Goal: Task Accomplishment & Management: Complete application form

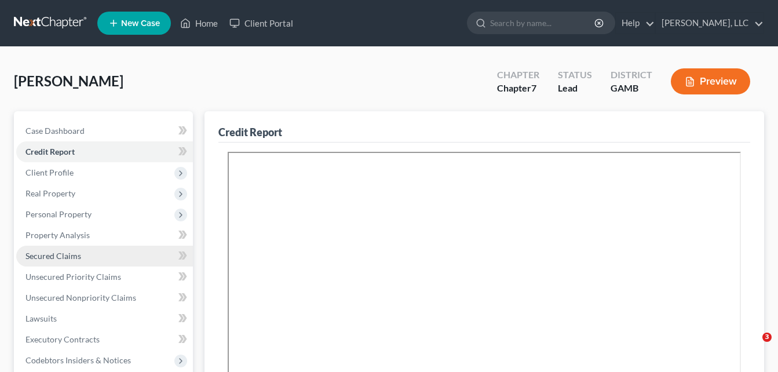
click at [57, 256] on span "Secured Claims" at bounding box center [53, 256] width 56 height 10
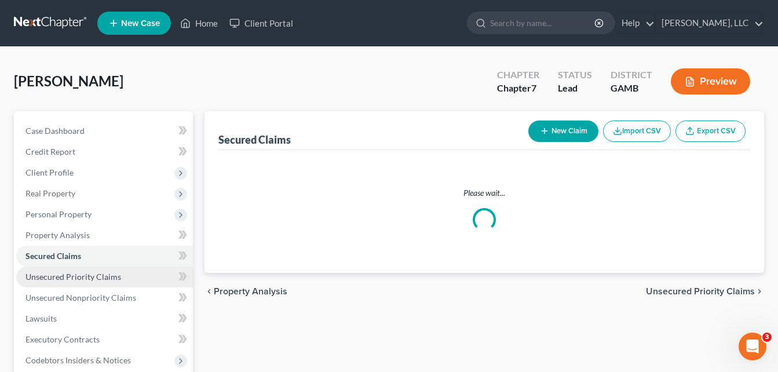
click at [58, 272] on span "Unsecured Priority Claims" at bounding box center [73, 277] width 96 height 10
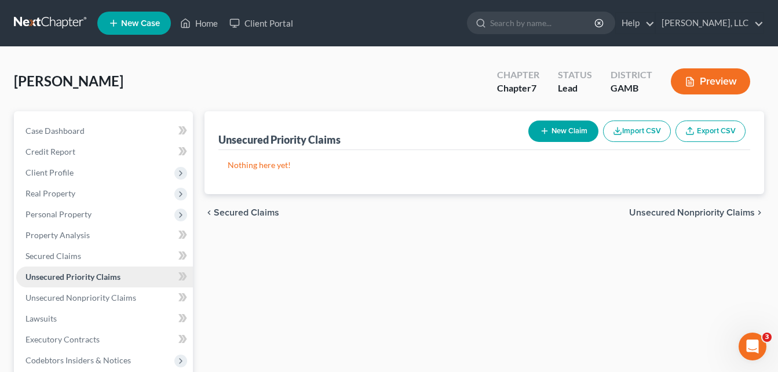
click at [58, 272] on span "Unsecured Priority Claims" at bounding box center [72, 277] width 95 height 10
click at [60, 294] on span "Unsecured Nonpriority Claims" at bounding box center [80, 297] width 111 height 10
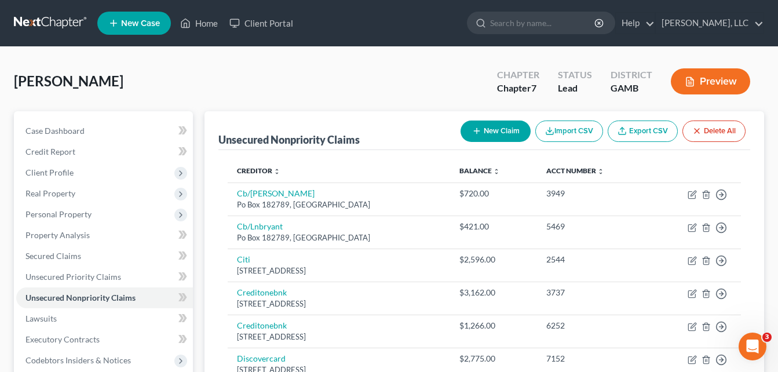
click at [217, 87] on div "[PERSON_NAME] Upgraded Chapter Chapter 7 Status Lead District [GEOGRAPHIC_DATA]…" at bounding box center [389, 86] width 750 height 50
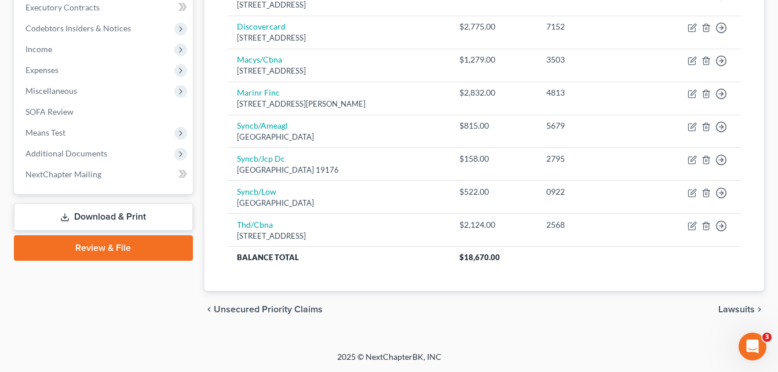
scroll to position [309, 0]
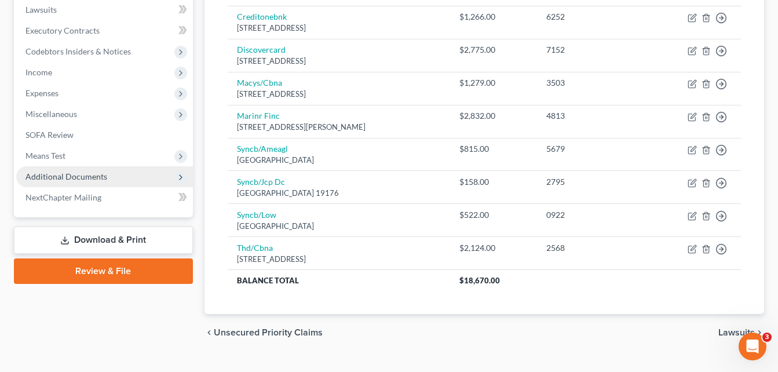
click at [115, 174] on span "Additional Documents" at bounding box center [104, 176] width 177 height 21
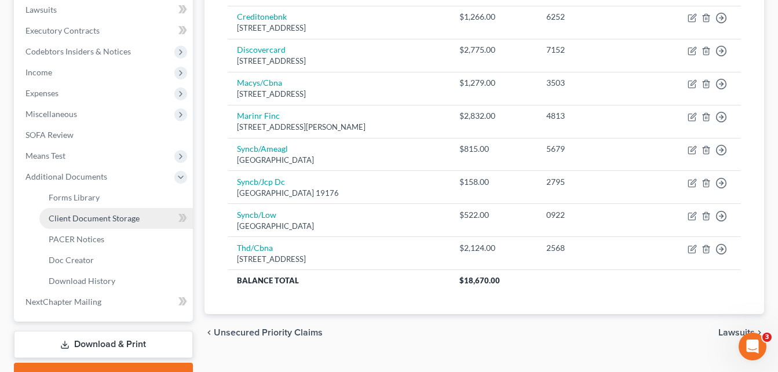
click at [102, 220] on span "Client Document Storage" at bounding box center [94, 218] width 91 height 10
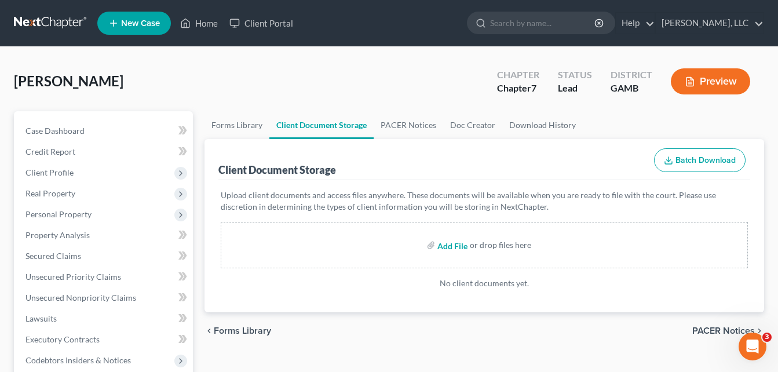
click at [456, 250] on input "file" at bounding box center [451, 244] width 28 height 21
type input "C:\fakepath\[PERSON_NAME], CREDIT REPORT.pdf"
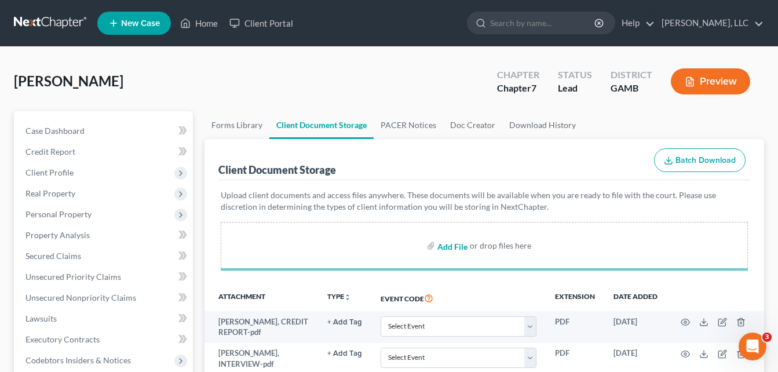
click at [452, 244] on input "file" at bounding box center [451, 245] width 28 height 21
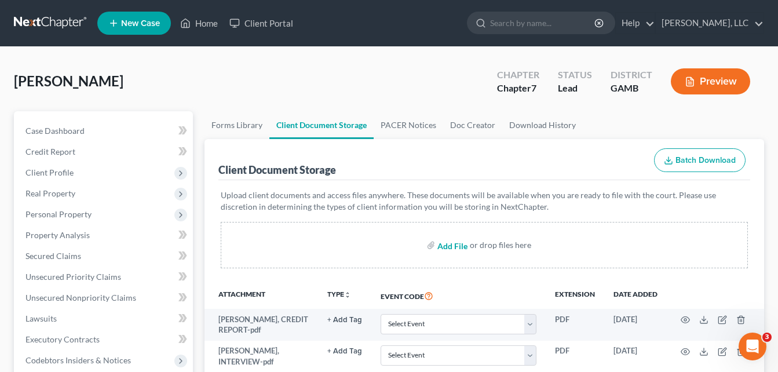
type input "C:\fakepath\[PERSON_NAME], id.pdf"
click at [714, 86] on button "Preview" at bounding box center [709, 81] width 79 height 26
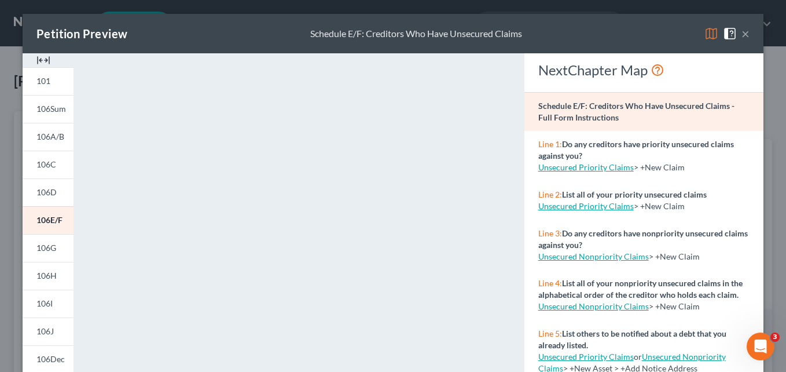
click at [41, 58] on img at bounding box center [43, 60] width 14 height 14
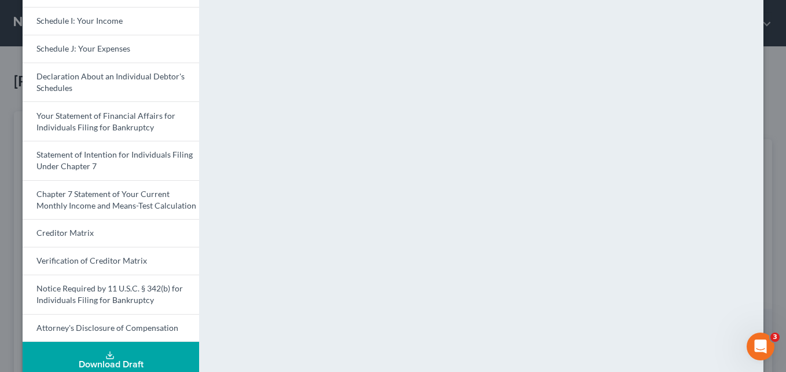
scroll to position [358, 0]
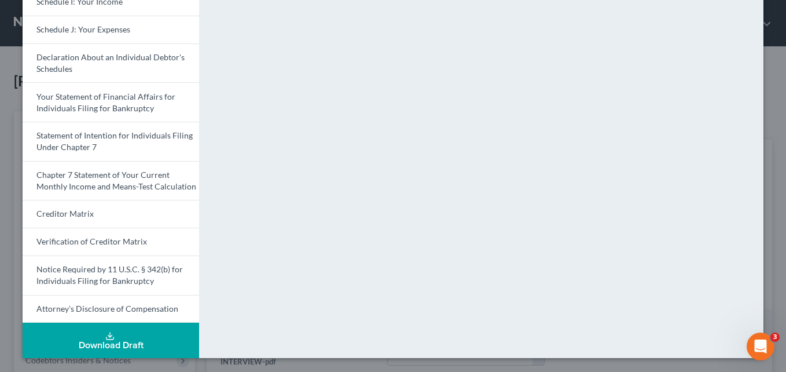
click at [159, 333] on button "Download Draft" at bounding box center [111, 339] width 177 height 35
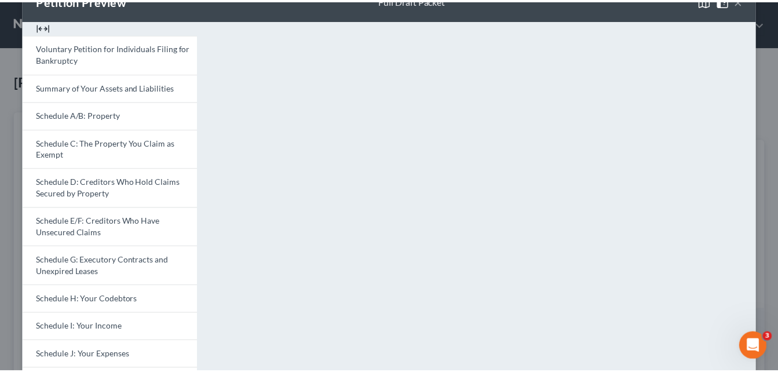
scroll to position [0, 0]
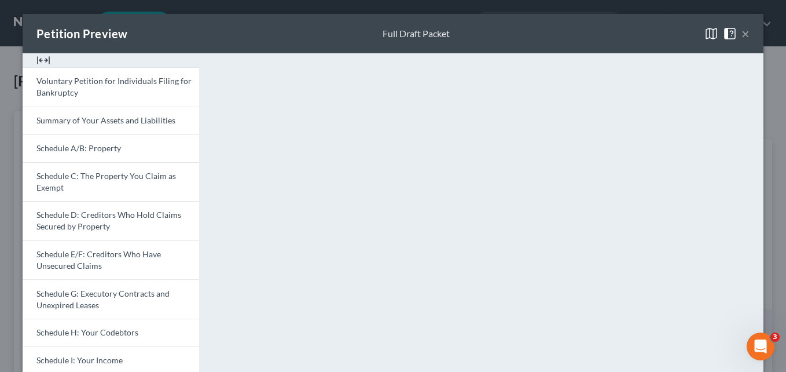
click at [742, 36] on button "×" at bounding box center [746, 34] width 8 height 14
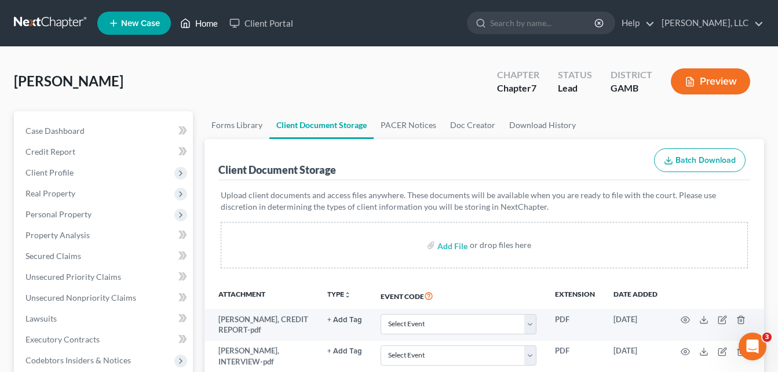
click at [199, 23] on link "Home" at bounding box center [198, 23] width 49 height 21
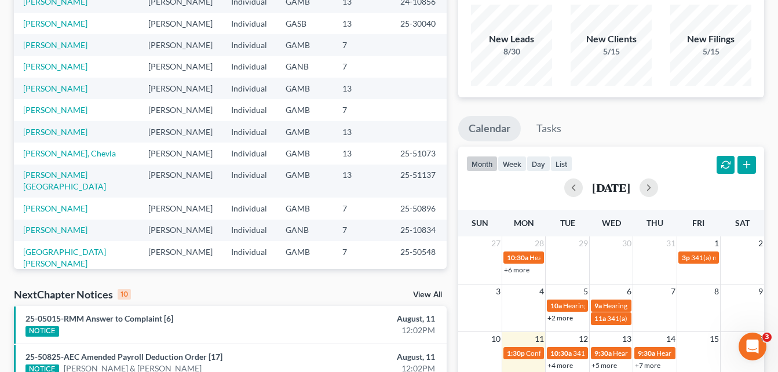
scroll to position [79, 0]
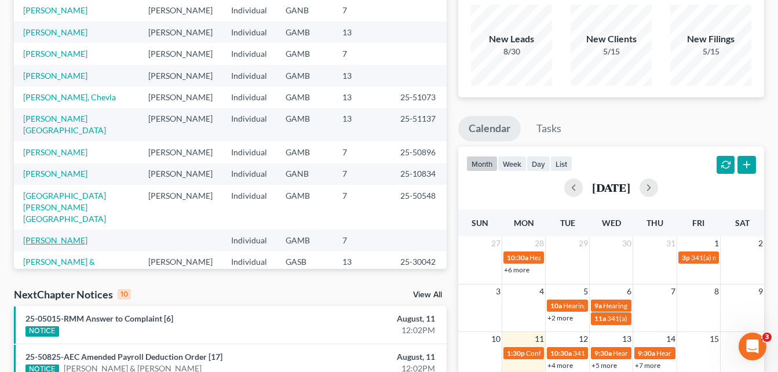
click at [72, 235] on link "[PERSON_NAME]" at bounding box center [55, 240] width 64 height 10
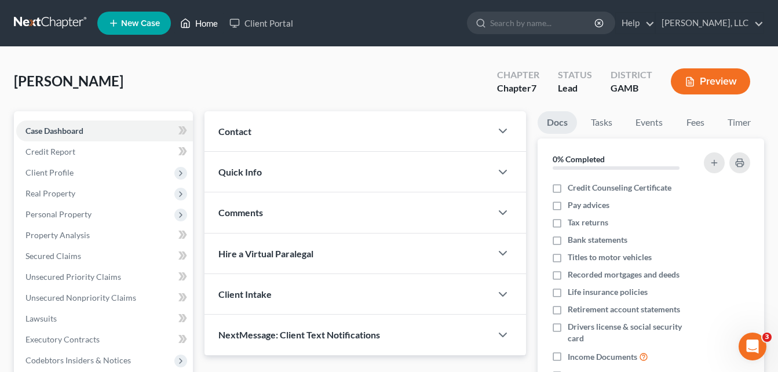
click at [206, 23] on link "Home" at bounding box center [198, 23] width 49 height 21
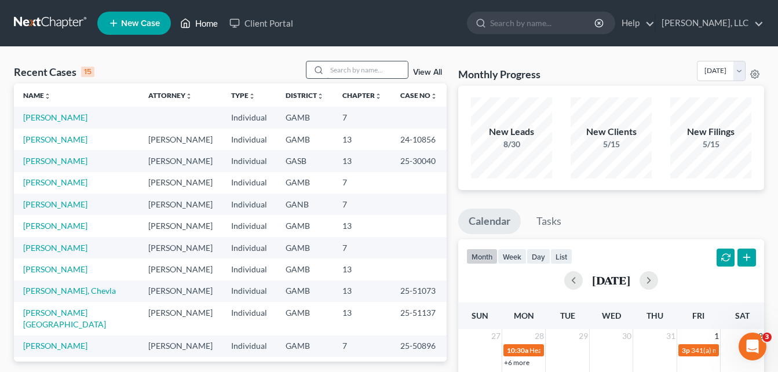
click at [174, 13] on link "Home" at bounding box center [198, 23] width 49 height 21
click at [355, 86] on th "Chapter unfold_more expand_more expand_less" at bounding box center [362, 94] width 58 height 23
click at [349, 72] on input "search" at bounding box center [367, 69] width 81 height 17
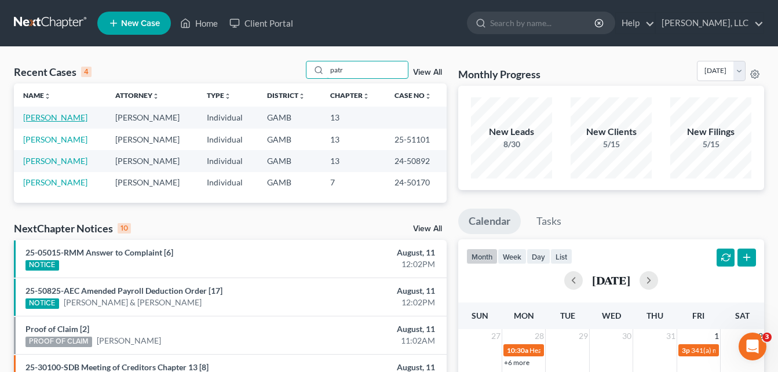
type input "patr"
click at [70, 116] on link "[PERSON_NAME]" at bounding box center [55, 117] width 64 height 10
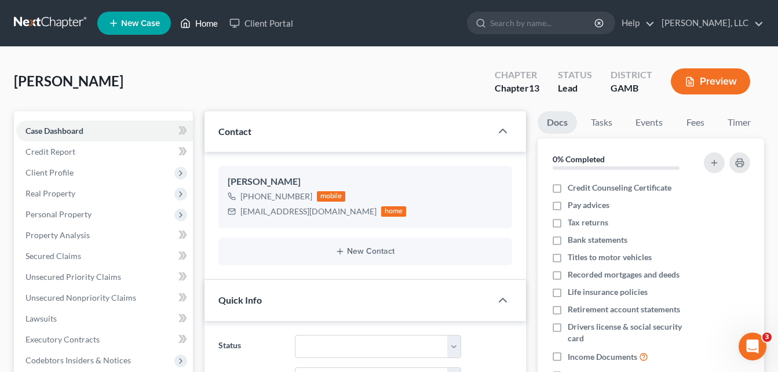
click at [207, 25] on link "Home" at bounding box center [198, 23] width 49 height 21
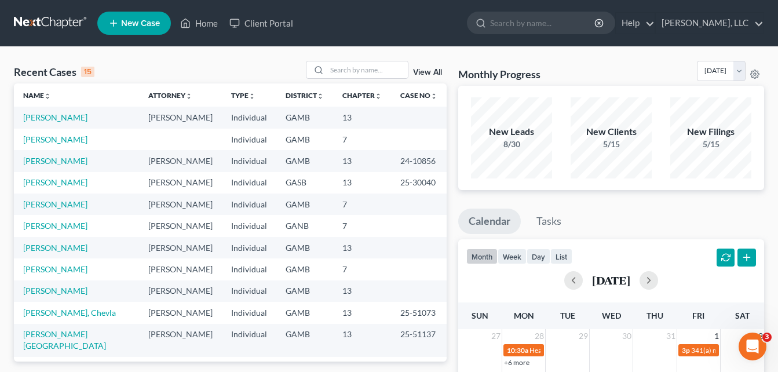
click at [344, 71] on input "search" at bounding box center [367, 69] width 81 height 17
click at [341, 72] on input "search" at bounding box center [367, 69] width 81 height 17
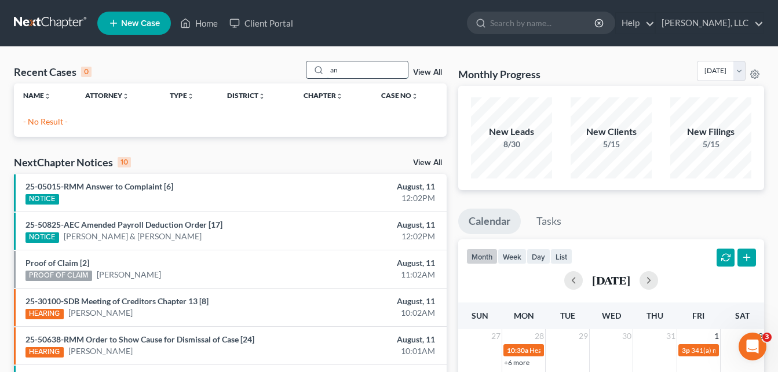
type input "a"
type input "norsw"
click at [153, 25] on span "New Case" at bounding box center [140, 23] width 39 height 9
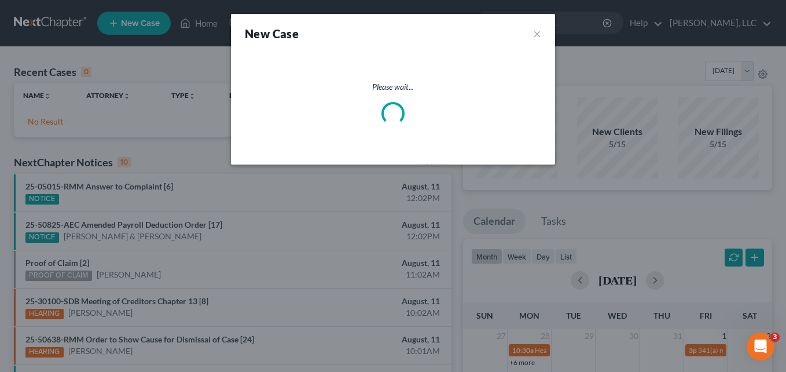
select select "18"
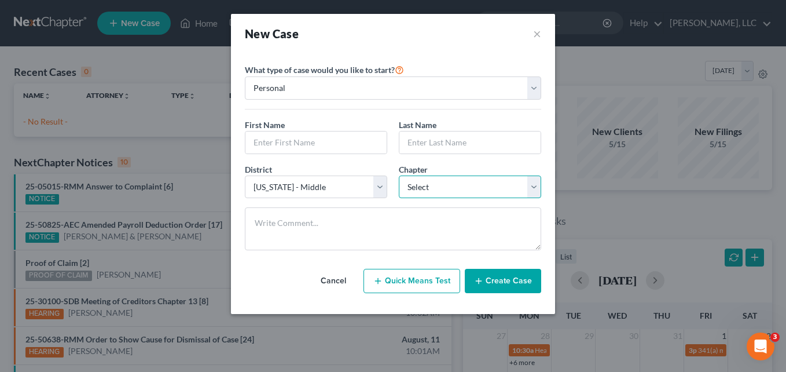
click at [439, 188] on select "Select 7 11 12 13" at bounding box center [470, 186] width 142 height 23
select select "0"
click at [399, 175] on select "Select 7 11 12 13" at bounding box center [470, 186] width 142 height 23
click at [314, 138] on input "text" at bounding box center [315, 142] width 141 height 22
click at [538, 38] on button "×" at bounding box center [537, 33] width 8 height 16
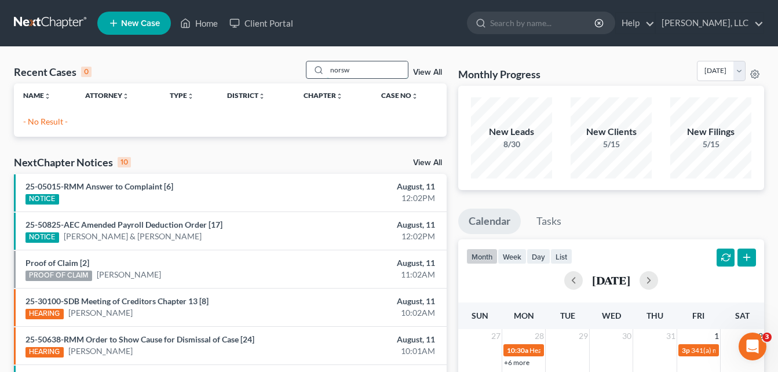
click at [361, 69] on input "norsw" at bounding box center [367, 69] width 81 height 17
type input "n"
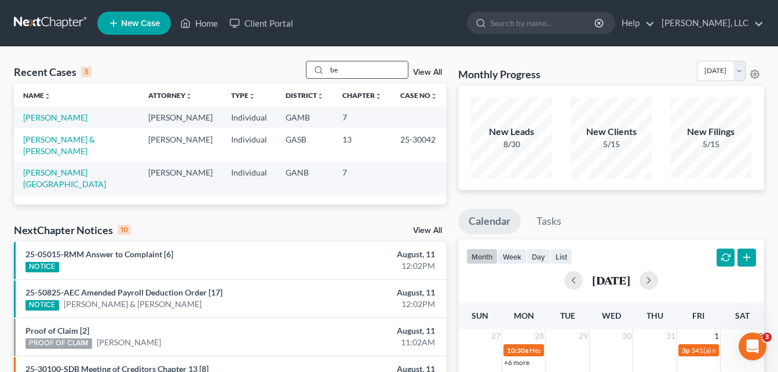
type input "b"
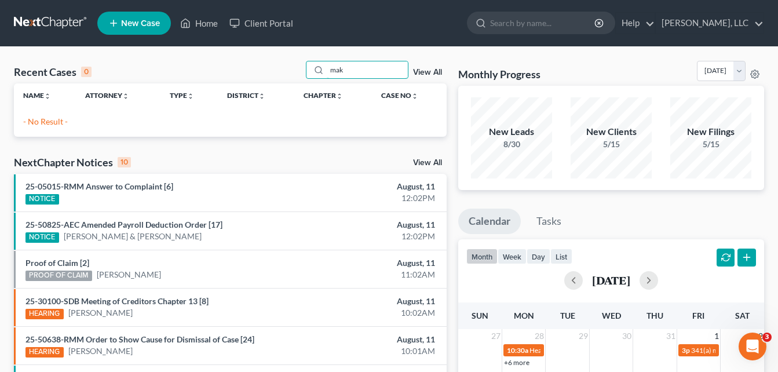
type input "mak"
click at [159, 16] on link "New Case" at bounding box center [134, 23] width 74 height 23
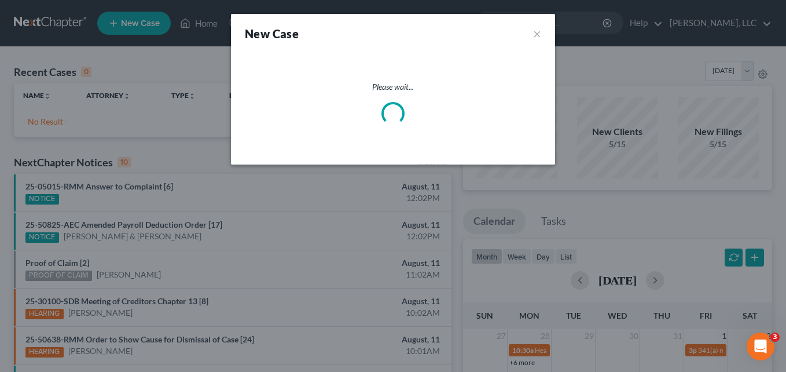
select select "18"
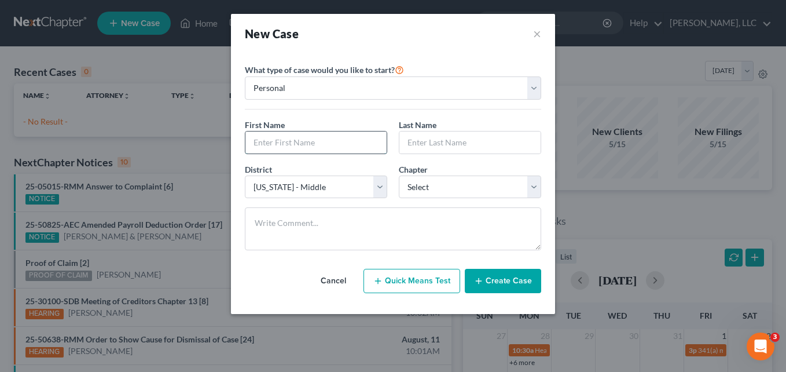
click at [263, 143] on input "text" at bounding box center [315, 142] width 141 height 22
type input "[PERSON_NAME]"
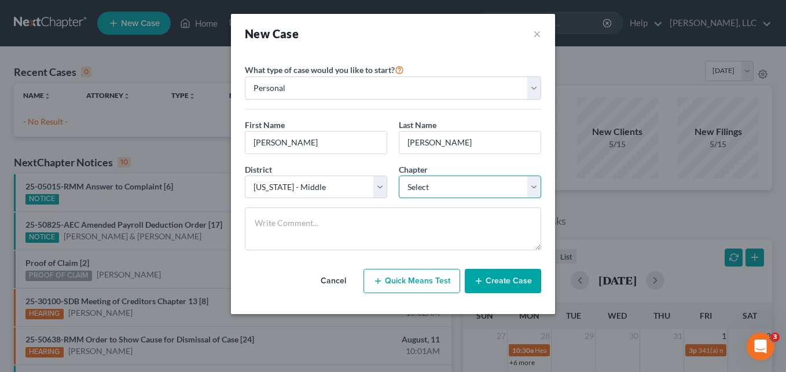
click at [423, 196] on select "Select 7 11 12 13" at bounding box center [470, 186] width 142 height 23
select select "0"
click at [399, 175] on select "Select 7 11 12 13" at bounding box center [470, 186] width 142 height 23
click at [506, 282] on button "Create Case" at bounding box center [503, 281] width 76 height 24
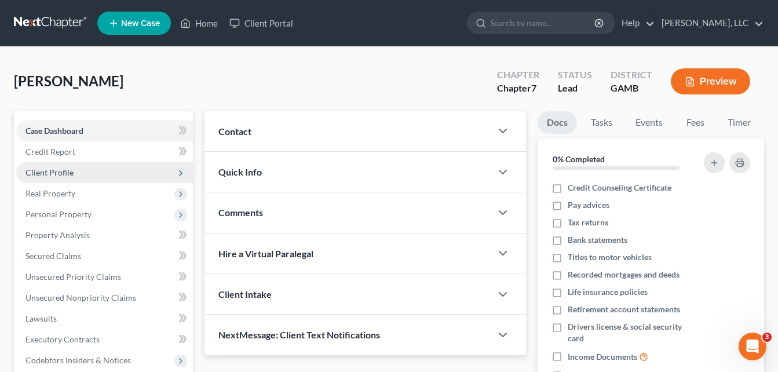
click at [61, 175] on span "Client Profile" at bounding box center [49, 172] width 48 height 10
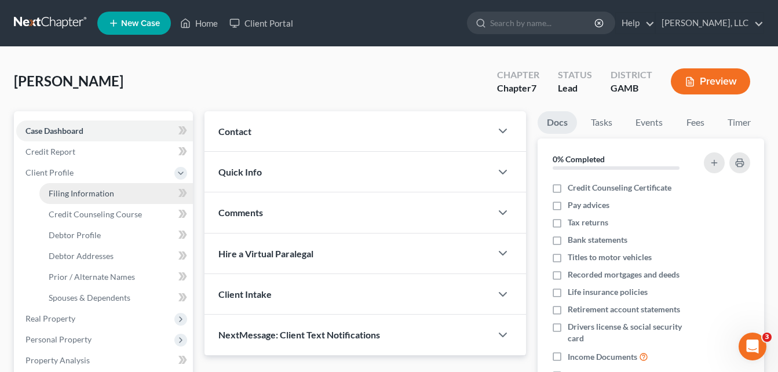
click at [71, 193] on span "Filing Information" at bounding box center [81, 193] width 65 height 10
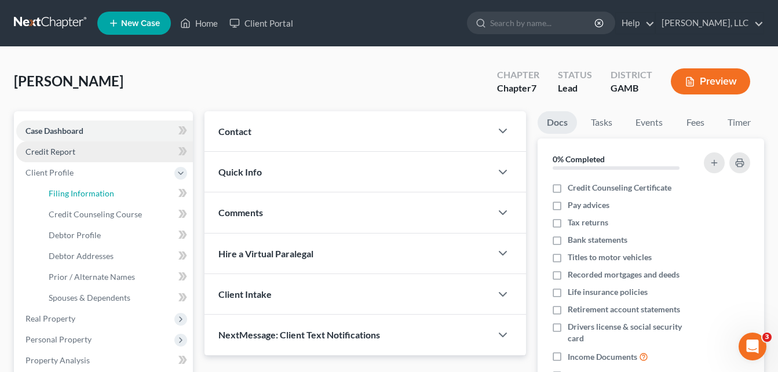
select select "1"
select select "0"
select select "18"
select select "10"
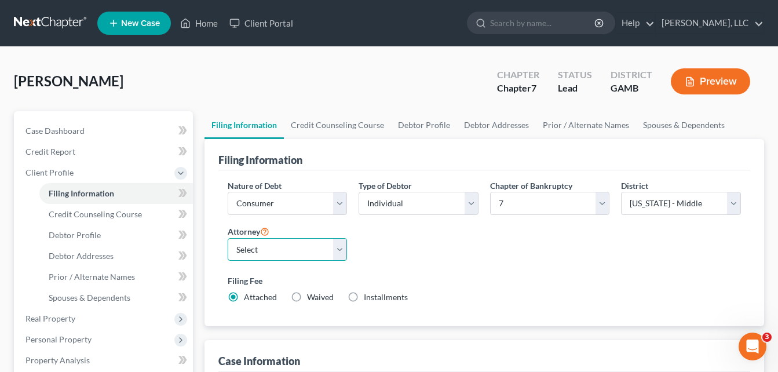
click at [291, 249] on select "Select [PERSON_NAME]" at bounding box center [288, 249] width 120 height 23
select select "0"
click at [228, 238] on select "Select [PERSON_NAME]" at bounding box center [288, 249] width 120 height 23
click at [438, 207] on select "Select Individual Joint" at bounding box center [418, 203] width 120 height 23
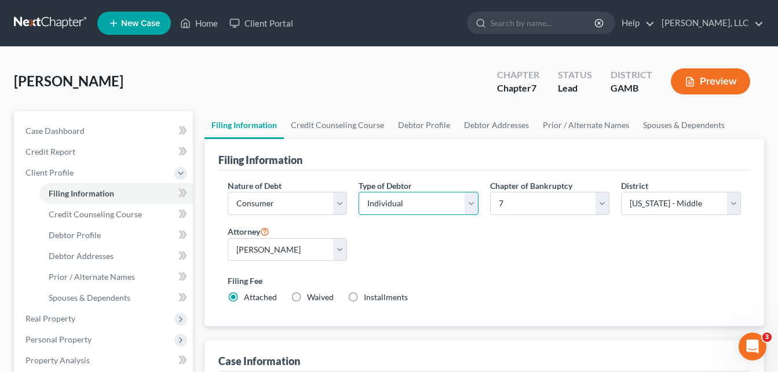
click at [438, 207] on select "Select Individual Joint" at bounding box center [418, 203] width 120 height 23
select select "1"
click at [358, 215] on select "Select Individual Joint" at bounding box center [418, 203] width 120 height 23
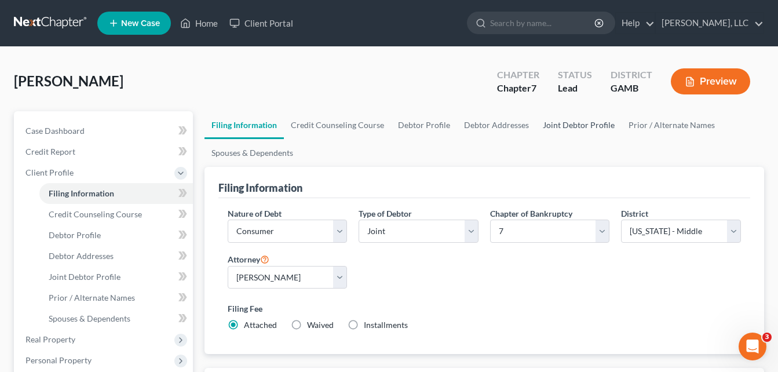
click at [565, 123] on link "Joint Debtor Profile" at bounding box center [579, 125] width 86 height 28
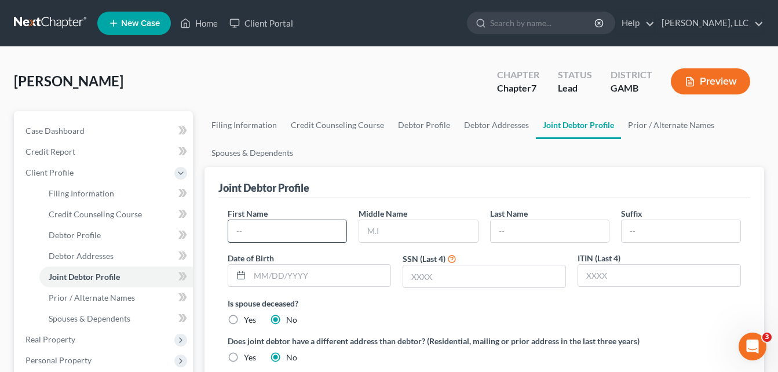
click at [302, 230] on input "text" at bounding box center [287, 231] width 119 height 22
type input "Makenzie"
type input "[PERSON_NAME]"
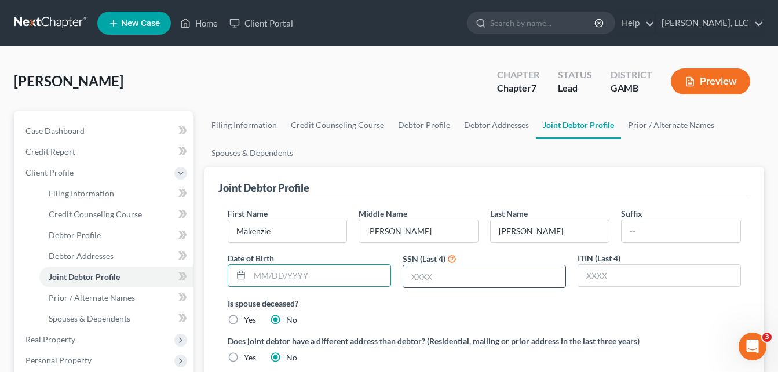
click at [446, 285] on input "text" at bounding box center [484, 276] width 162 height 22
type input "1492"
click at [350, 272] on input "text" at bounding box center [320, 276] width 141 height 22
type input "[DATE]"
click at [416, 125] on link "Debtor Profile" at bounding box center [424, 125] width 66 height 28
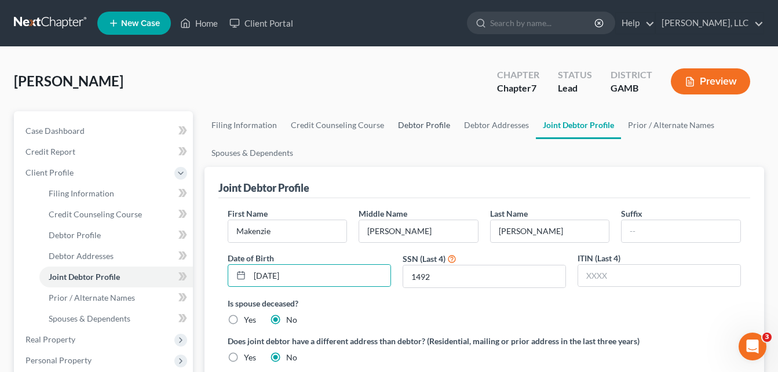
select select "1"
select select "0"
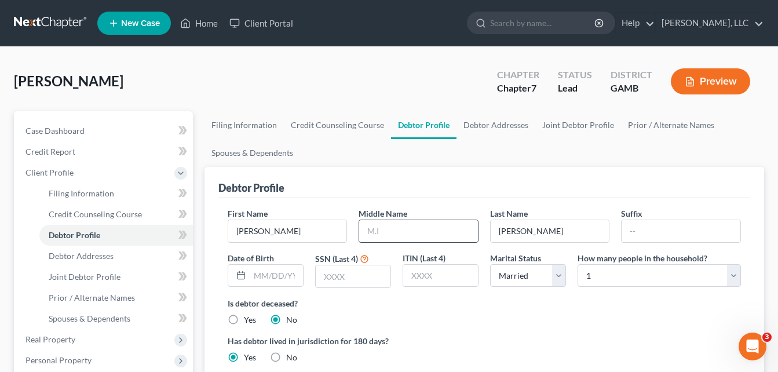
click at [391, 234] on input "text" at bounding box center [418, 231] width 119 height 22
click at [359, 273] on input "text" at bounding box center [353, 276] width 75 height 22
type input "4414"
click at [273, 278] on input "text" at bounding box center [276, 276] width 53 height 22
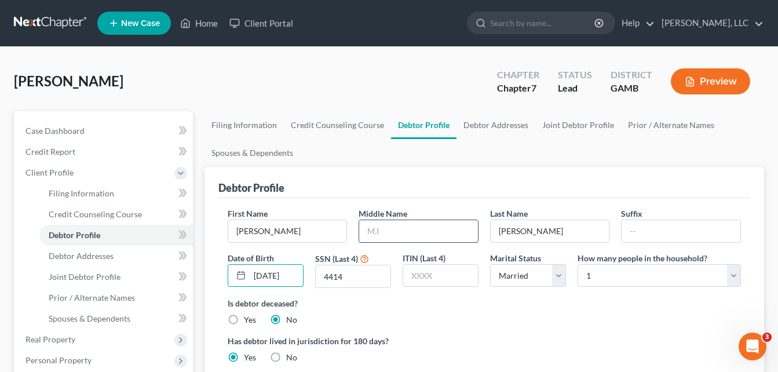
type input "[DATE]"
click at [372, 229] on input "text" at bounding box center [418, 231] width 119 height 22
type input "[PERSON_NAME]"
click at [500, 123] on link "Debtor Addresses" at bounding box center [495, 125] width 79 height 28
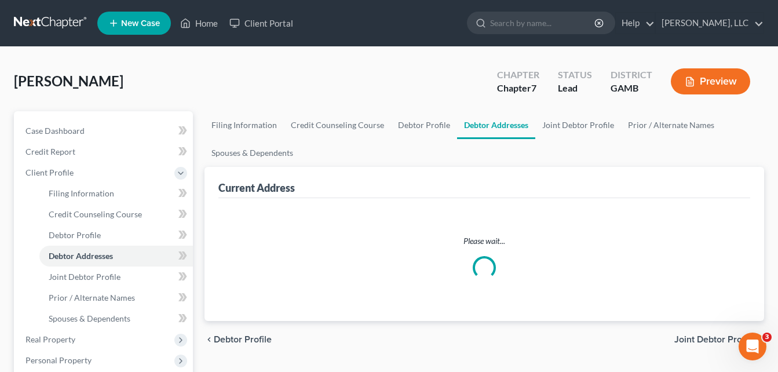
select select "0"
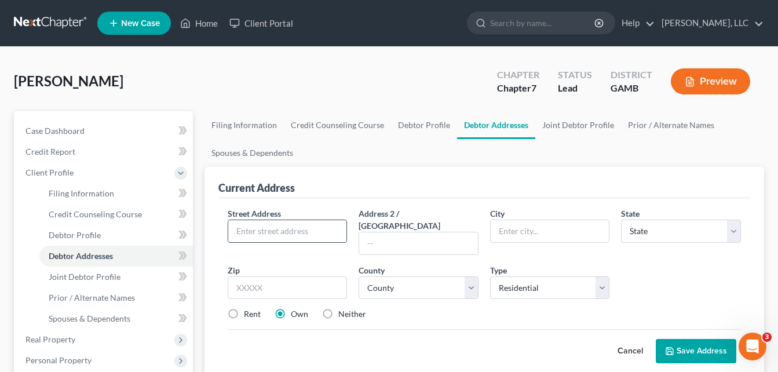
click at [303, 232] on input "text" at bounding box center [287, 231] width 119 height 22
type input "[STREET_ADDRESS]"
type input "31210"
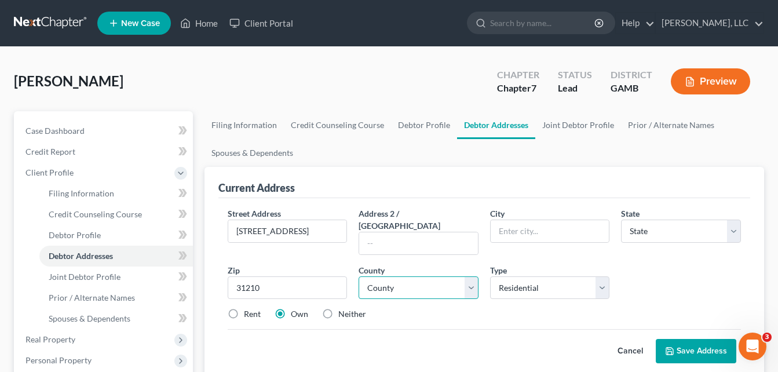
type input "Macon"
select select "10"
click at [247, 308] on label "Rent" at bounding box center [252, 314] width 17 height 12
click at [248, 308] on input "Rent" at bounding box center [252, 312] width 8 height 8
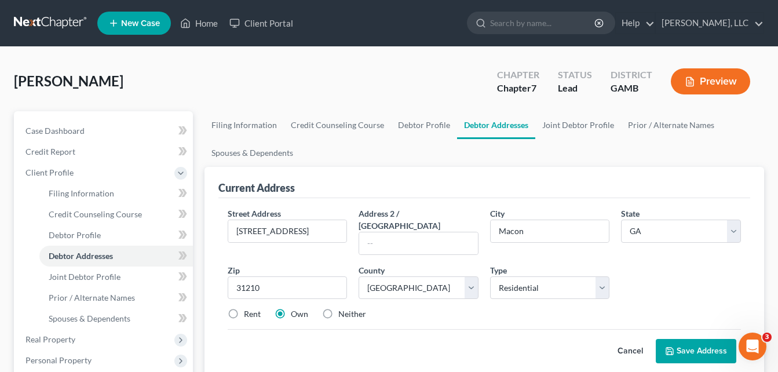
radio input "true"
click at [709, 339] on button "Save Address" at bounding box center [695, 351] width 80 height 24
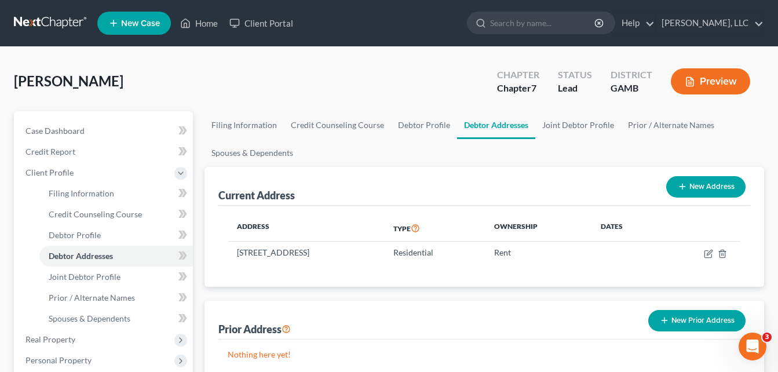
click at [227, 92] on div "[PERSON_NAME] Upgraded Chapter Chapter 7 Status Lead District [GEOGRAPHIC_DATA]…" at bounding box center [389, 86] width 750 height 50
click at [64, 159] on link "Credit Report" at bounding box center [104, 151] width 177 height 21
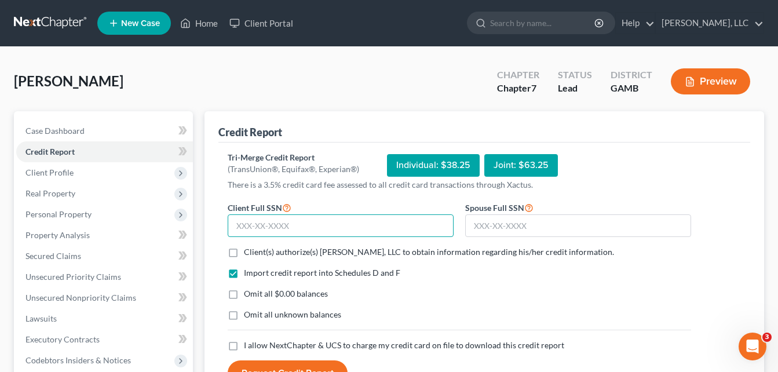
click at [273, 224] on input "text" at bounding box center [341, 225] width 226 height 23
click at [206, 26] on link "Home" at bounding box center [198, 23] width 49 height 21
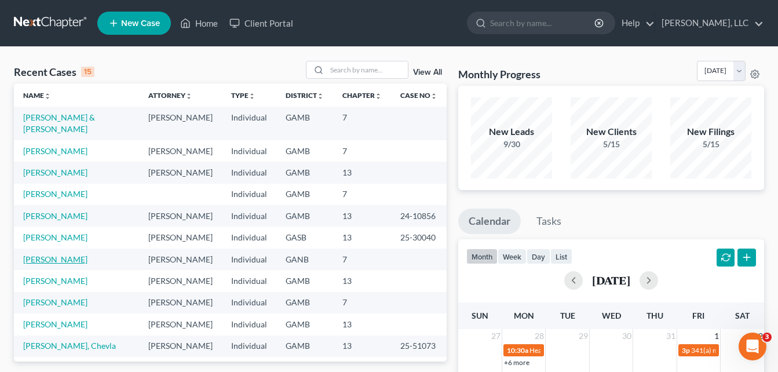
click at [49, 261] on link "[PERSON_NAME]" at bounding box center [55, 259] width 64 height 10
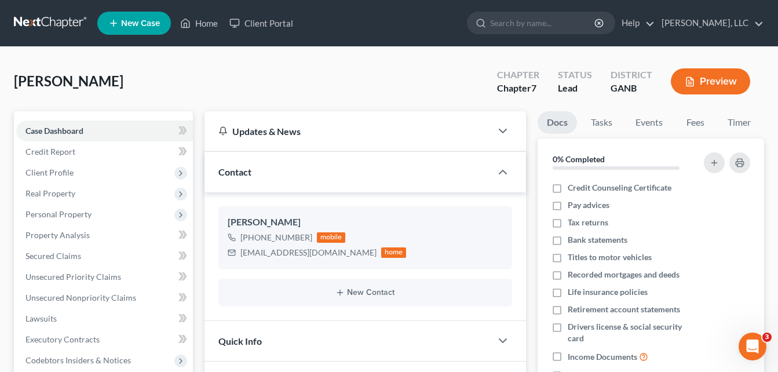
click at [197, 93] on div "[PERSON_NAME] Upgraded Chapter Chapter 7 Status Lead District GANB Preview" at bounding box center [389, 86] width 750 height 50
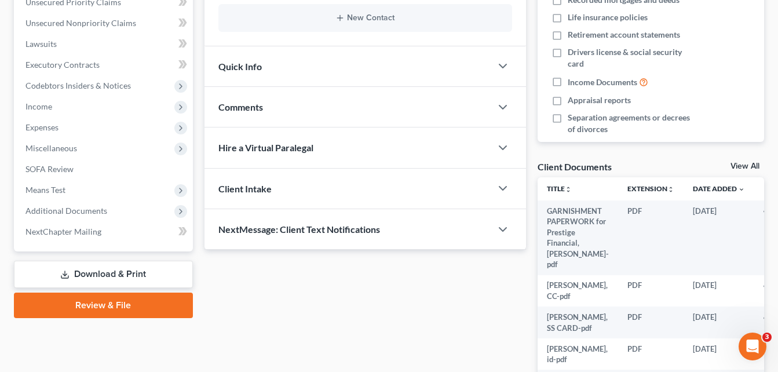
scroll to position [371, 0]
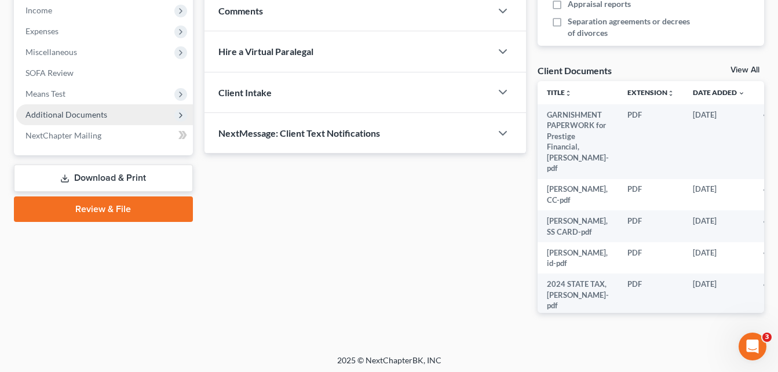
click at [84, 114] on span "Additional Documents" at bounding box center [66, 114] width 82 height 10
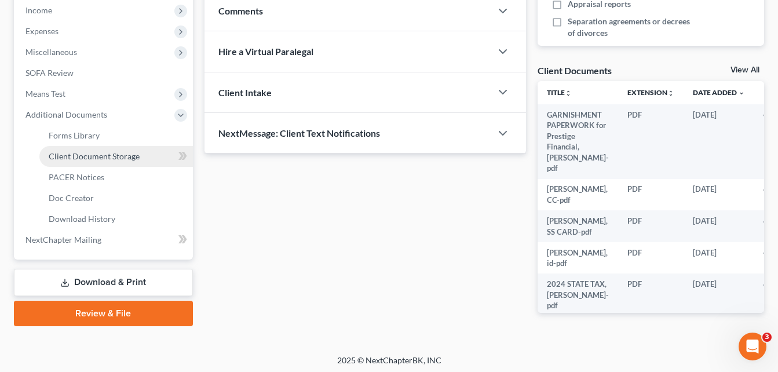
click at [105, 157] on span "Client Document Storage" at bounding box center [94, 156] width 91 height 10
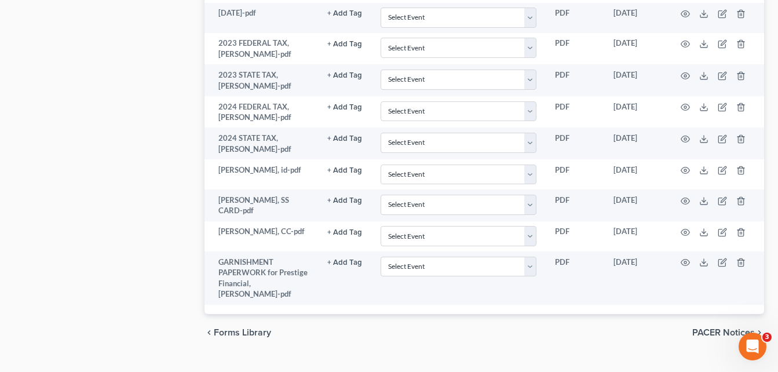
scroll to position [758, 0]
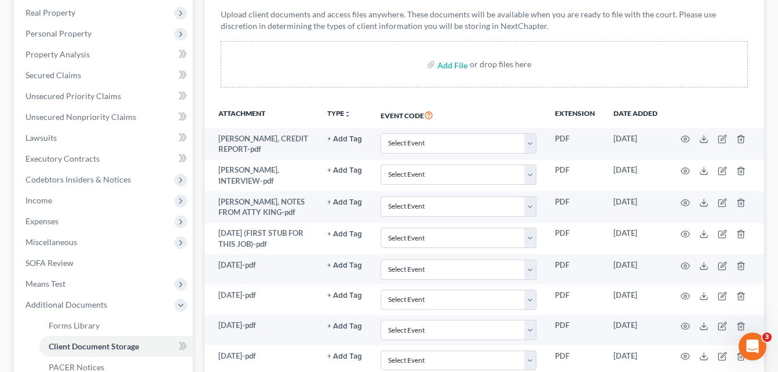
scroll to position [179, 0]
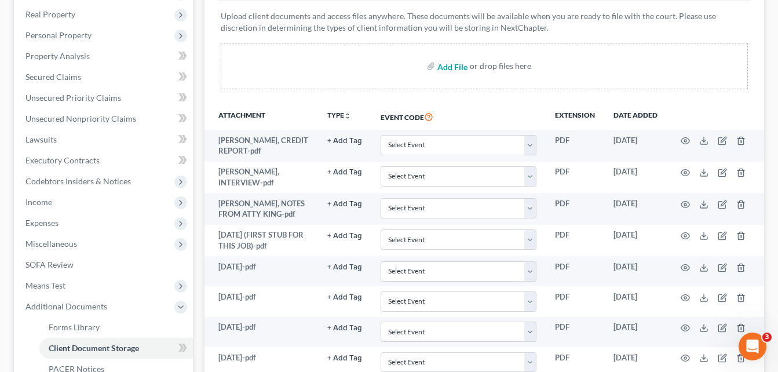
click at [457, 63] on input "file" at bounding box center [451, 66] width 28 height 21
type input "C:\fakepath\[PERSON_NAME], PACER, FILED BEFORE.pdf"
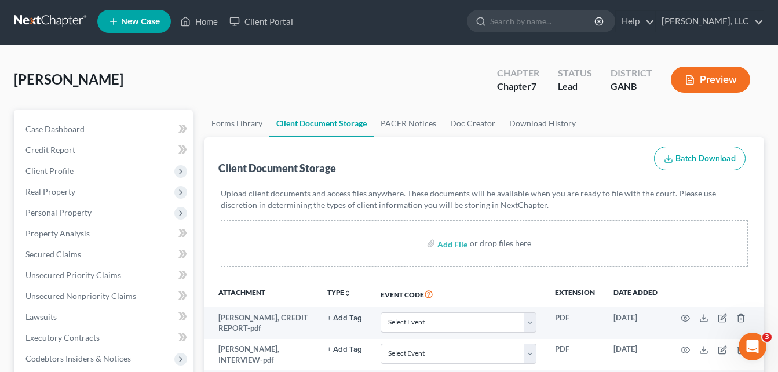
scroll to position [0, 0]
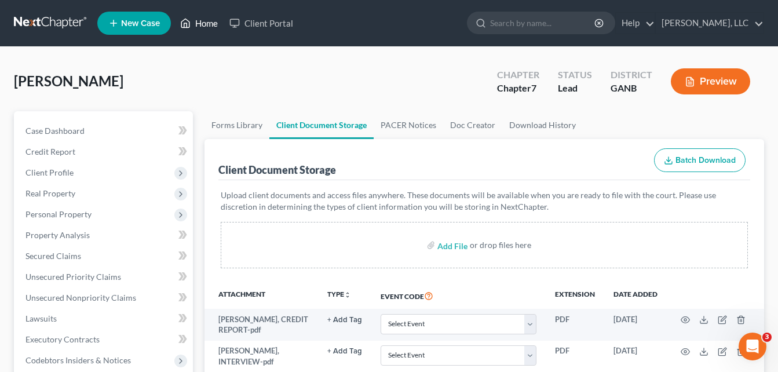
click at [200, 25] on link "Home" at bounding box center [198, 23] width 49 height 21
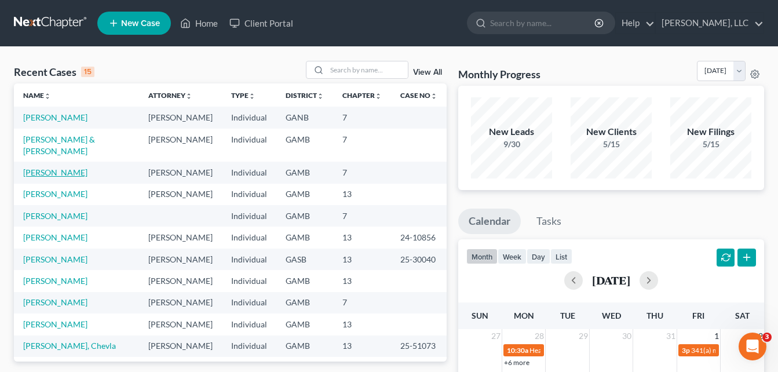
click at [36, 174] on link "[PERSON_NAME]" at bounding box center [55, 172] width 64 height 10
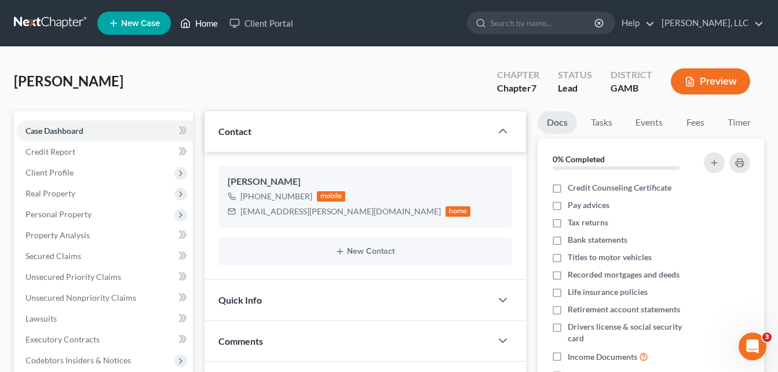
click at [205, 27] on link "Home" at bounding box center [198, 23] width 49 height 21
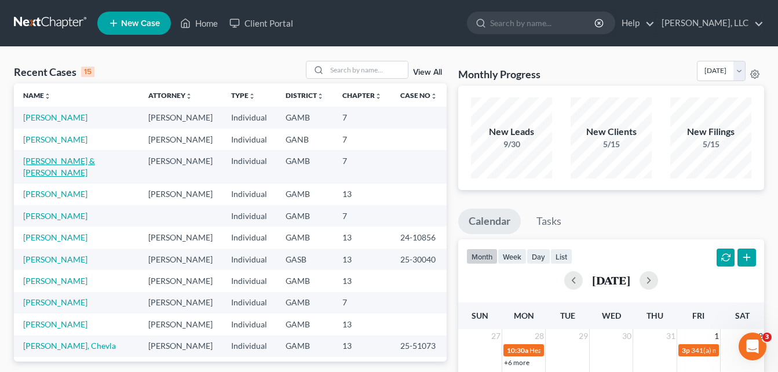
click at [67, 158] on link "[PERSON_NAME] & [PERSON_NAME]" at bounding box center [59, 166] width 72 height 21
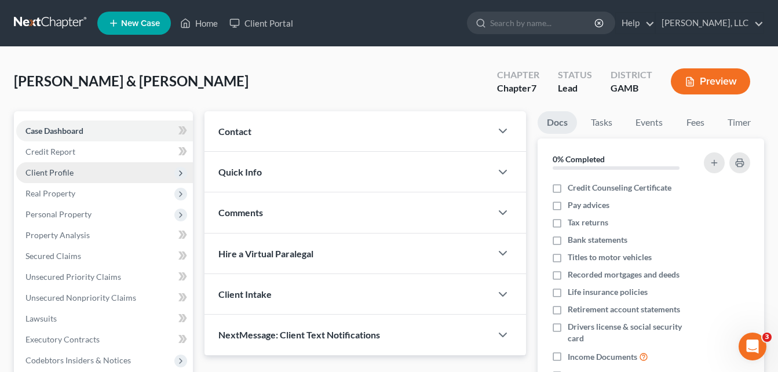
click at [58, 173] on span "Client Profile" at bounding box center [49, 172] width 48 height 10
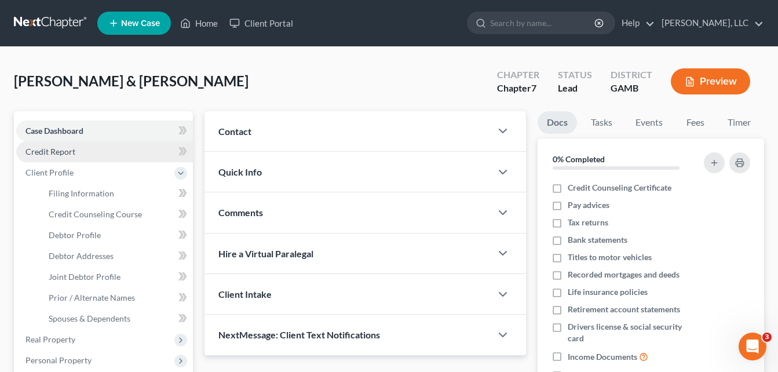
click at [55, 155] on span "Credit Report" at bounding box center [50, 151] width 50 height 10
click at [54, 151] on span "Credit Report" at bounding box center [50, 151] width 50 height 10
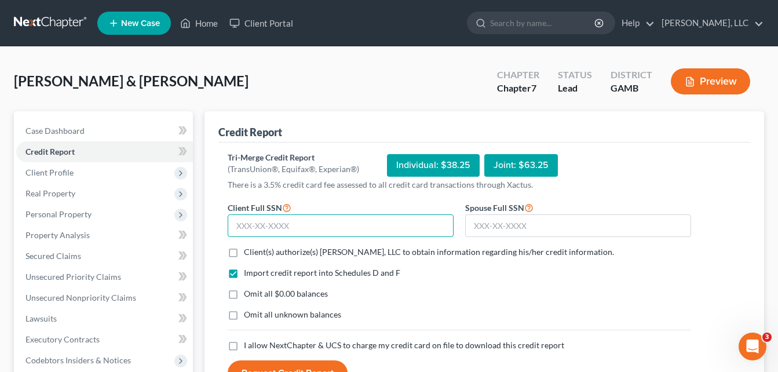
click at [346, 228] on input "text" at bounding box center [341, 225] width 226 height 23
type input "256-99-4414"
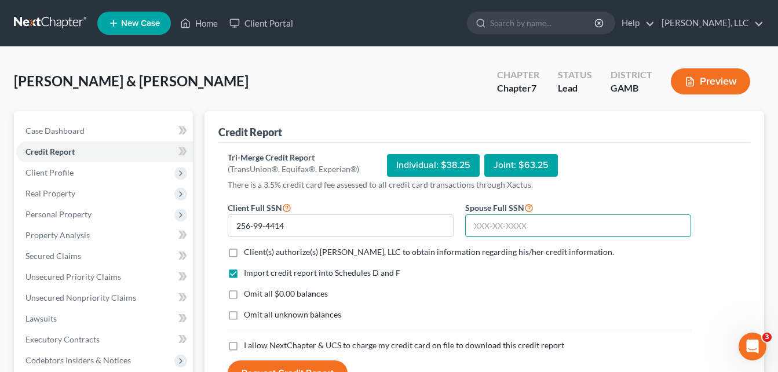
click at [486, 226] on input "text" at bounding box center [578, 225] width 226 height 23
type input "669-05-1492"
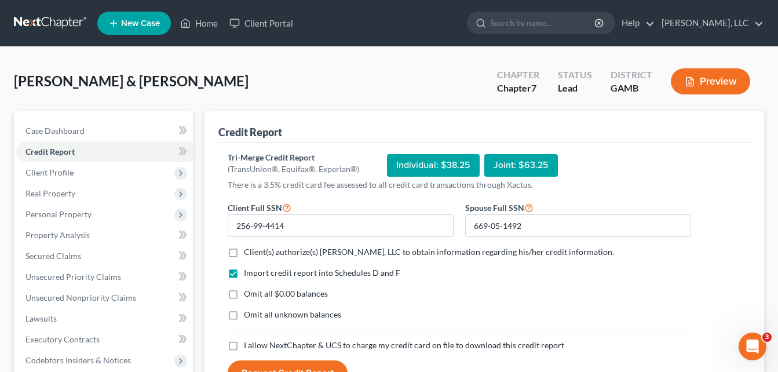
click at [244, 252] on label "Client(s) authorize(s) [PERSON_NAME], LLC to obtain information regarding his/h…" at bounding box center [429, 252] width 370 height 12
click at [248, 252] on input "Client(s) authorize(s) [PERSON_NAME], LLC to obtain information regarding his/h…" at bounding box center [252, 250] width 8 height 8
checkbox input "true"
click at [244, 293] on label "Omit all $0.00 balances" at bounding box center [286, 294] width 84 height 12
click at [248, 293] on input "Omit all $0.00 balances" at bounding box center [252, 292] width 8 height 8
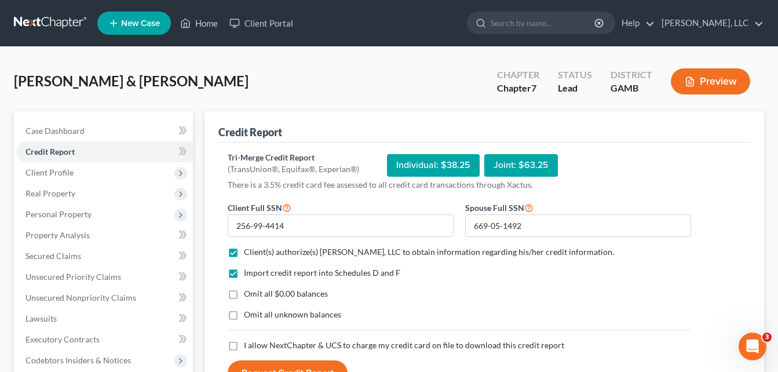
checkbox input "true"
click at [244, 318] on label "Omit all unknown balances" at bounding box center [292, 315] width 97 height 12
click at [248, 316] on input "Omit all unknown balances" at bounding box center [252, 313] width 8 height 8
checkbox input "true"
click at [244, 349] on label "I allow NextChapter & UCS to charge my credit card on file to download this cre…" at bounding box center [404, 345] width 320 height 12
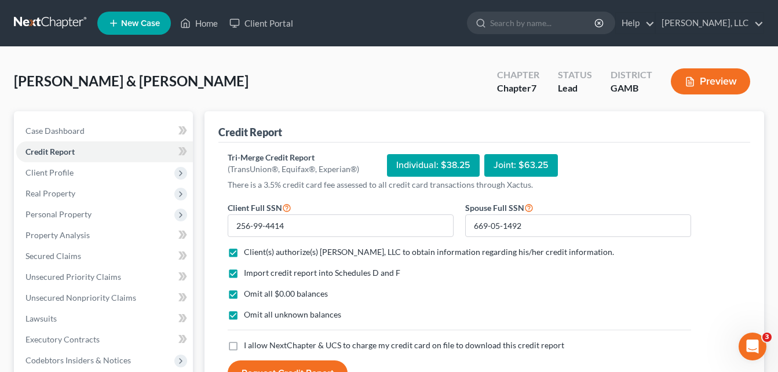
click at [248, 347] on input "I allow NextChapter & UCS to charge my credit card on file to download this cre…" at bounding box center [252, 343] width 8 height 8
checkbox input "true"
click at [253, 365] on button "Request Credit Report" at bounding box center [288, 372] width 120 height 25
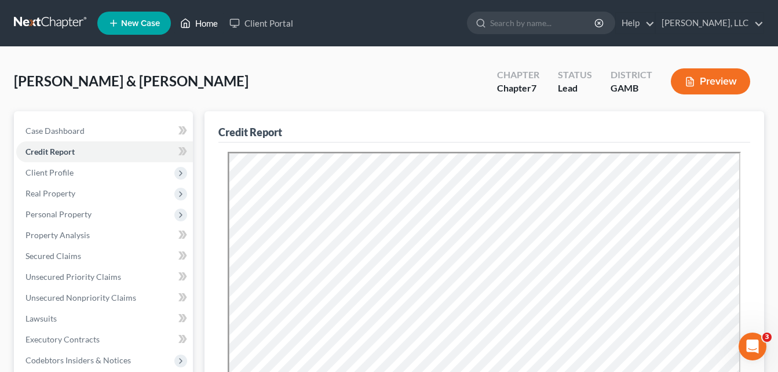
click at [206, 24] on link "Home" at bounding box center [198, 23] width 49 height 21
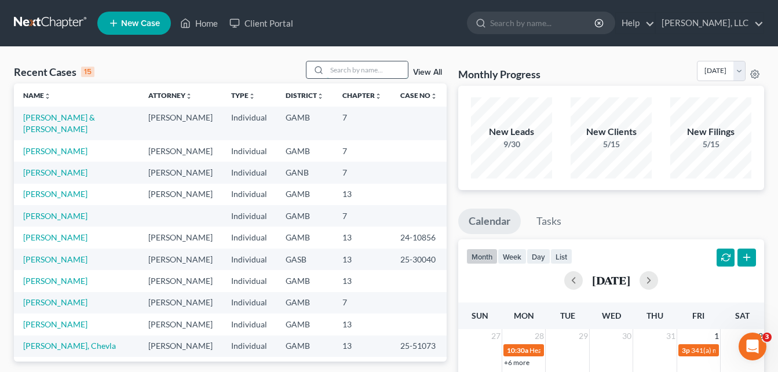
click at [346, 74] on input "search" at bounding box center [367, 69] width 81 height 17
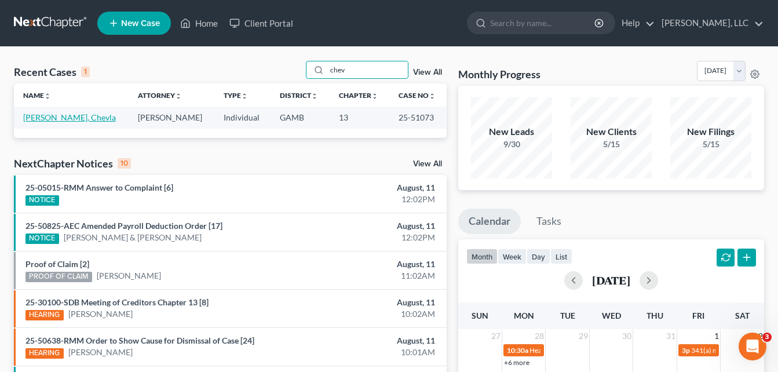
type input "chev"
click at [54, 119] on link "[PERSON_NAME], Chevla" at bounding box center [69, 117] width 93 height 10
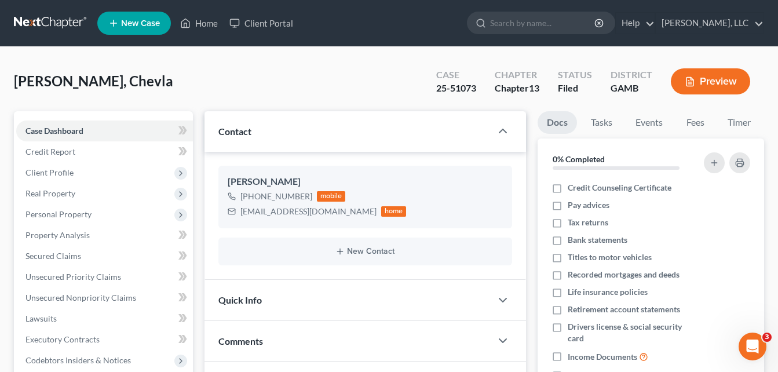
click at [178, 72] on div "[PERSON_NAME], Chevla Upgraded Case 25-51073 Chapter Chapter 13 Status Filed Di…" at bounding box center [389, 86] width 750 height 50
click at [188, 72] on div "[PERSON_NAME], Chevla Upgraded Case 25-51073 Chapter Chapter 13 Status Filed Di…" at bounding box center [389, 86] width 750 height 50
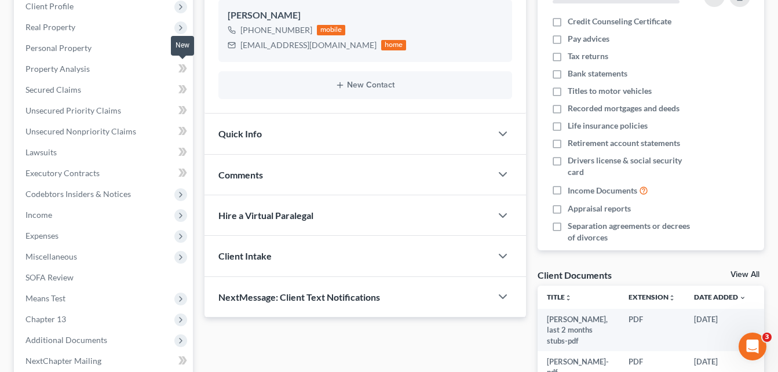
scroll to position [185, 0]
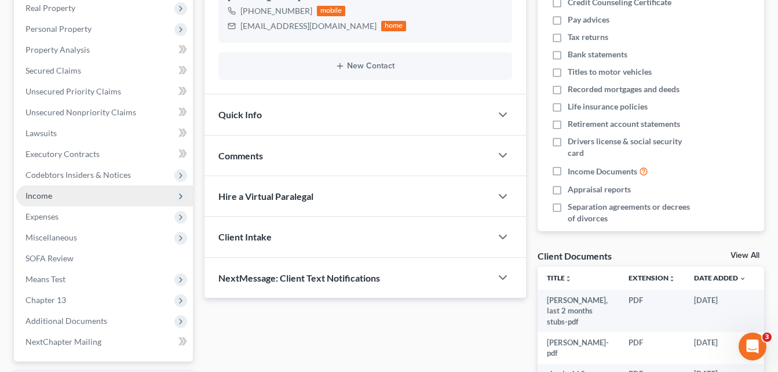
click at [46, 192] on span "Income" at bounding box center [38, 195] width 27 height 10
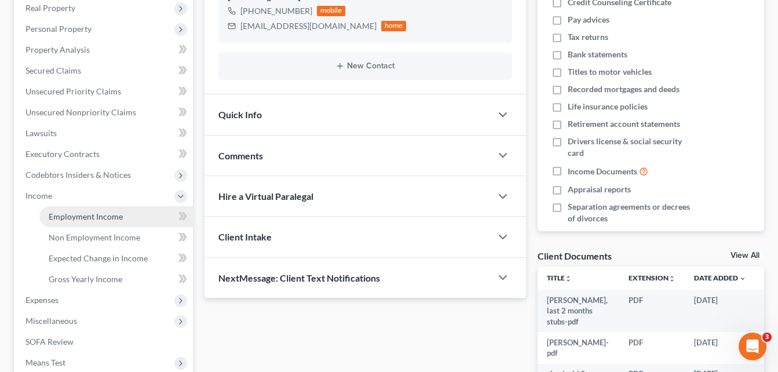
click at [85, 215] on span "Employment Income" at bounding box center [86, 216] width 74 height 10
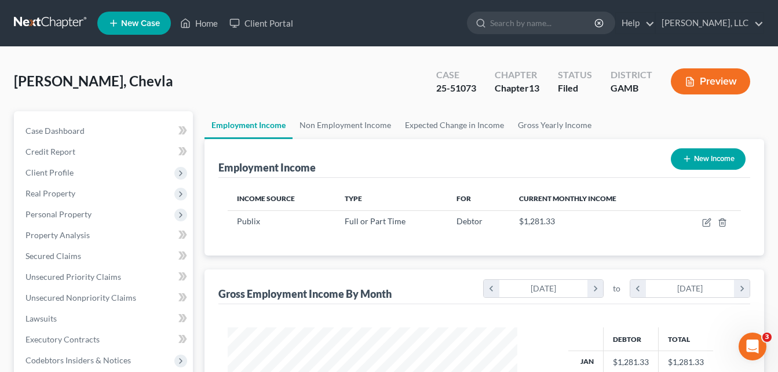
scroll to position [208, 313]
click at [38, 256] on span "Secured Claims" at bounding box center [53, 256] width 56 height 10
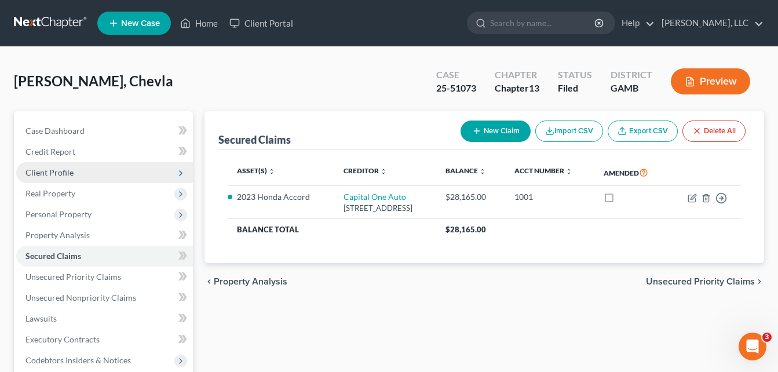
click at [52, 171] on span "Client Profile" at bounding box center [49, 172] width 48 height 10
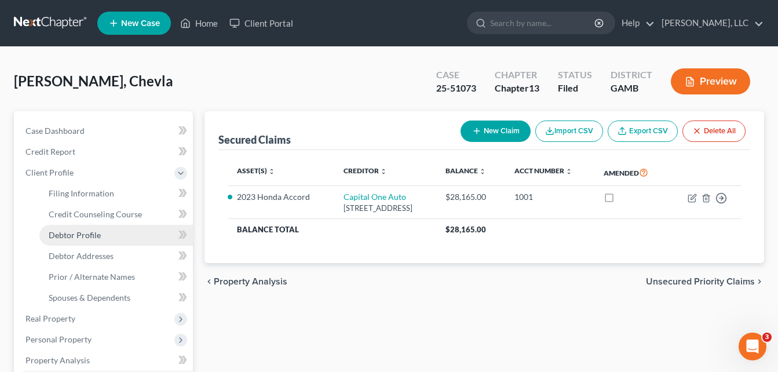
click at [73, 239] on span "Debtor Profile" at bounding box center [75, 235] width 52 height 10
select select "0"
select select "1"
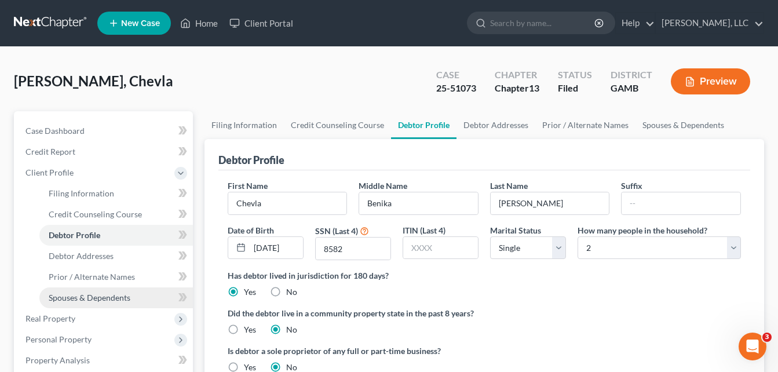
click at [131, 295] on link "Spouses & Dependents" at bounding box center [115, 297] width 153 height 21
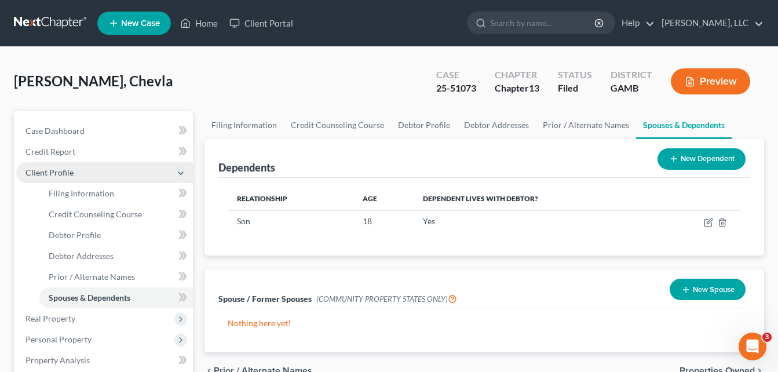
click at [49, 174] on span "Client Profile" at bounding box center [49, 172] width 48 height 10
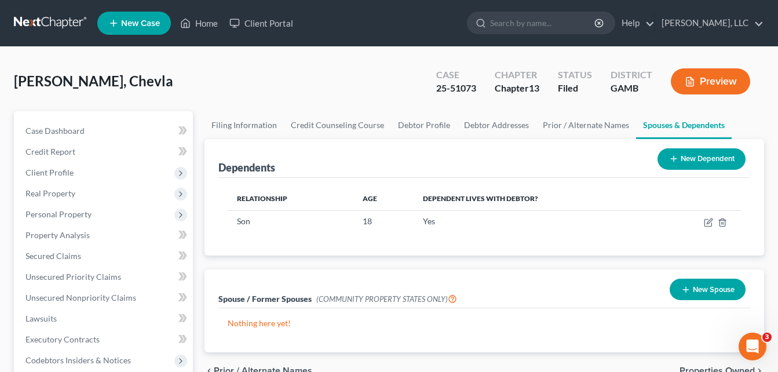
click at [215, 76] on div "[PERSON_NAME], Chevla Upgraded Case 25-51073 Chapter Chapter 13 Status Filed Di…" at bounding box center [389, 86] width 750 height 50
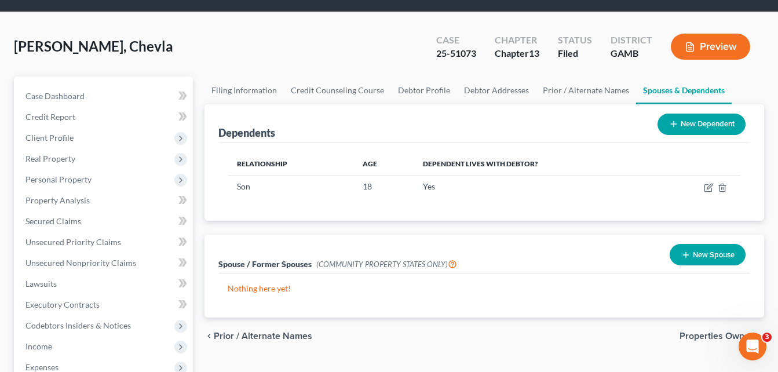
scroll to position [69, 0]
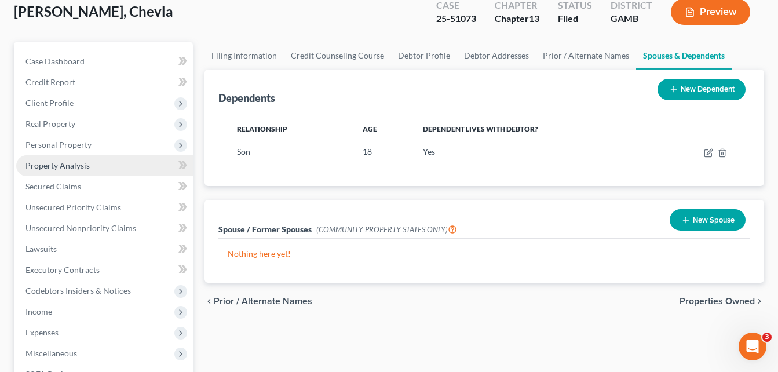
click at [49, 162] on span "Property Analysis" at bounding box center [57, 165] width 64 height 10
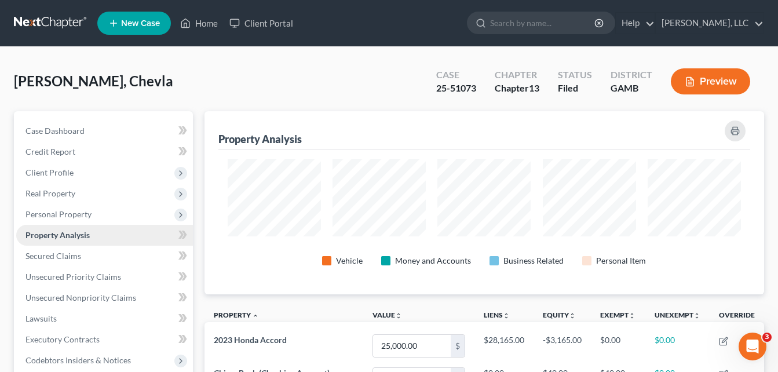
click at [49, 162] on span "Client Profile" at bounding box center [104, 172] width 177 height 21
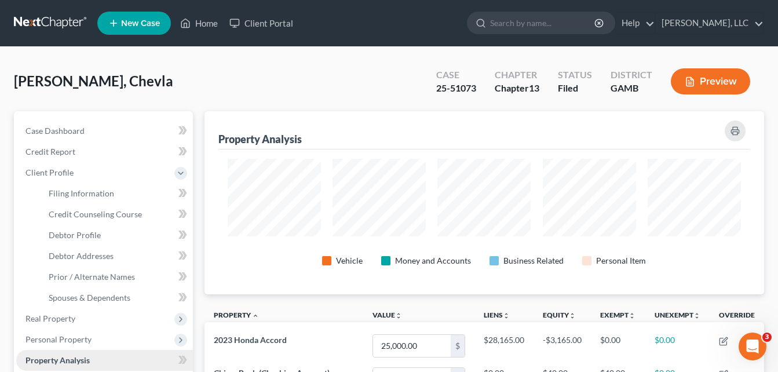
scroll to position [183, 560]
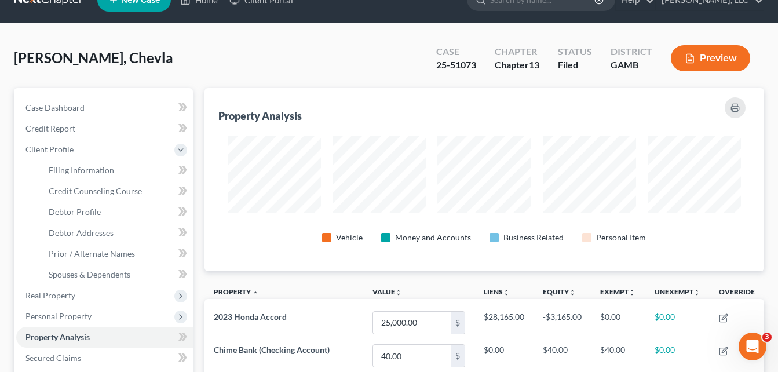
scroll to position [0, 0]
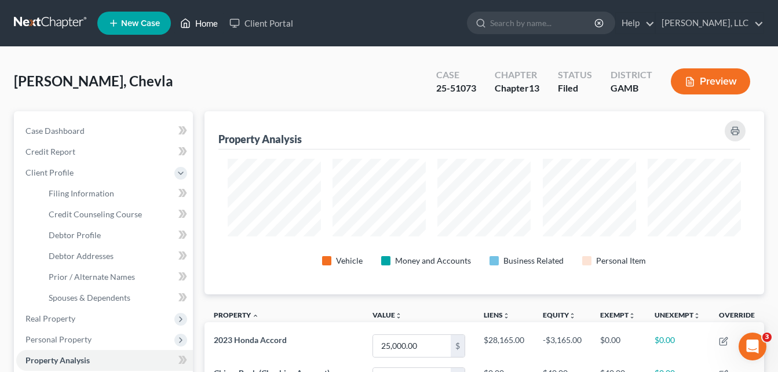
click at [207, 26] on link "Home" at bounding box center [198, 23] width 49 height 21
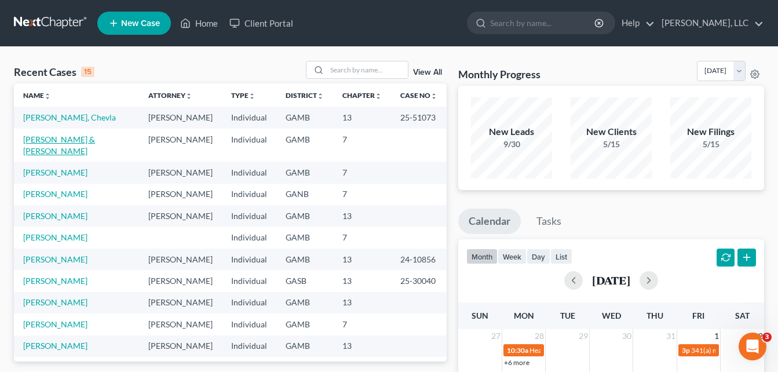
click at [64, 139] on link "[PERSON_NAME] & [PERSON_NAME]" at bounding box center [59, 144] width 72 height 21
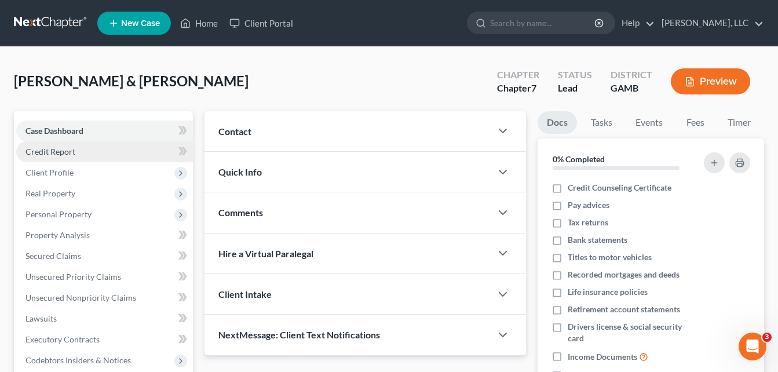
click at [61, 155] on span "Credit Report" at bounding box center [50, 151] width 50 height 10
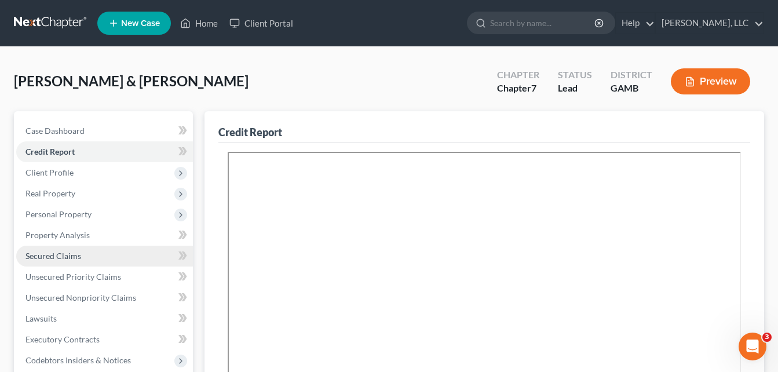
click at [68, 255] on span "Secured Claims" at bounding box center [53, 256] width 56 height 10
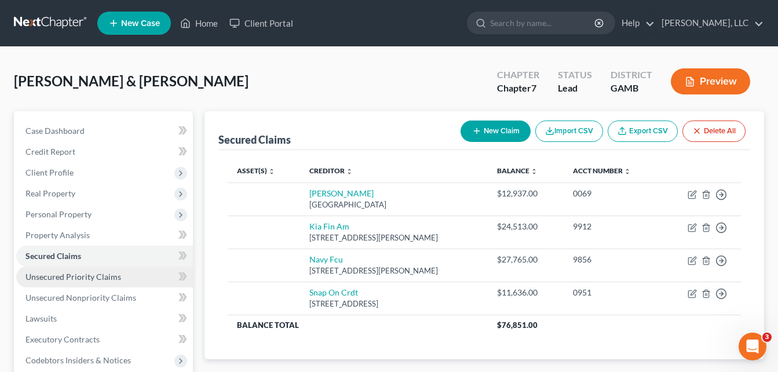
click at [68, 281] on span "Unsecured Priority Claims" at bounding box center [73, 277] width 96 height 10
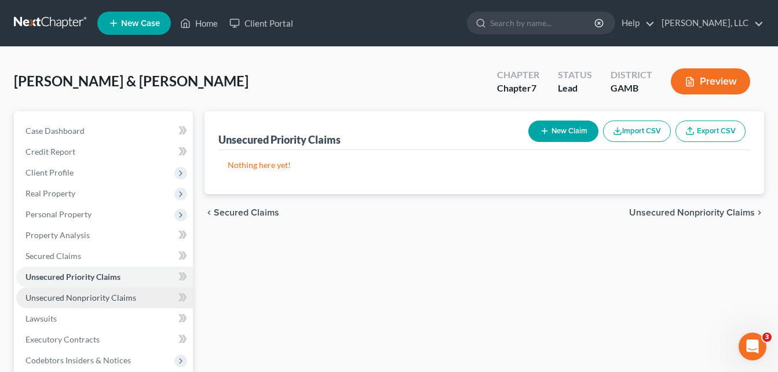
click at [74, 296] on span "Unsecured Nonpriority Claims" at bounding box center [80, 297] width 111 height 10
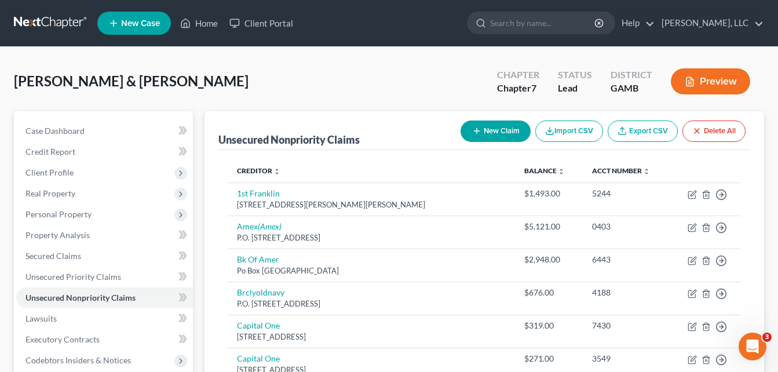
click at [723, 86] on button "Preview" at bounding box center [709, 81] width 79 height 26
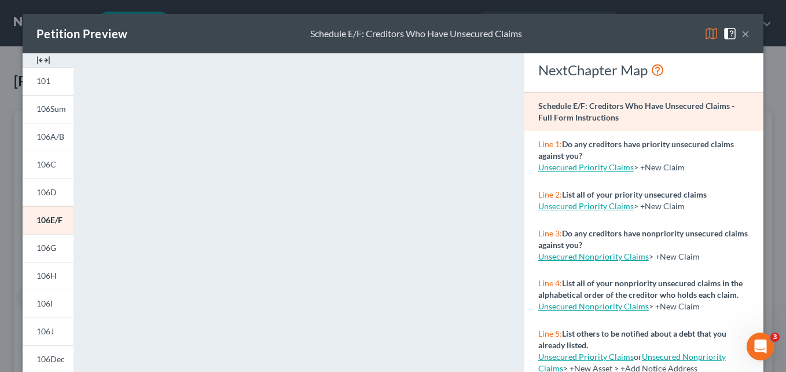
click at [39, 59] on img at bounding box center [43, 60] width 14 height 14
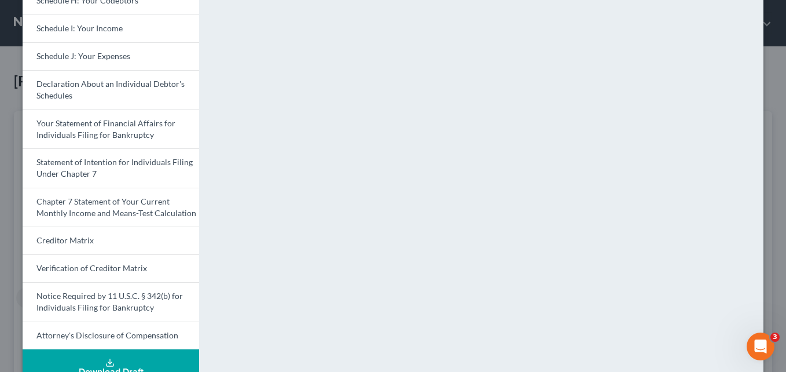
scroll to position [358, 0]
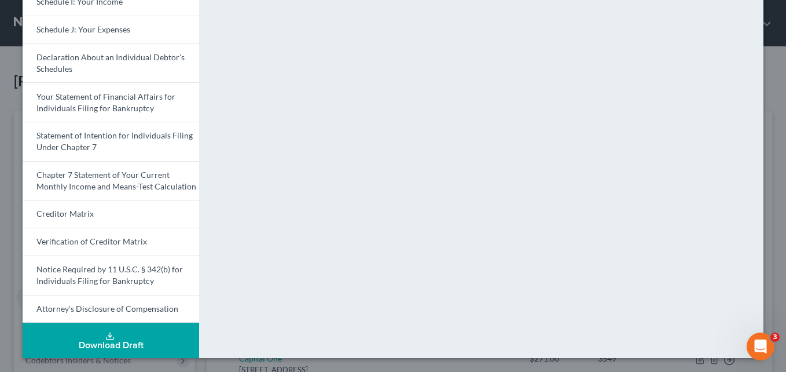
click at [134, 336] on button "Download Draft" at bounding box center [111, 339] width 177 height 35
click at [143, 351] on button "Download Draft" at bounding box center [111, 339] width 177 height 35
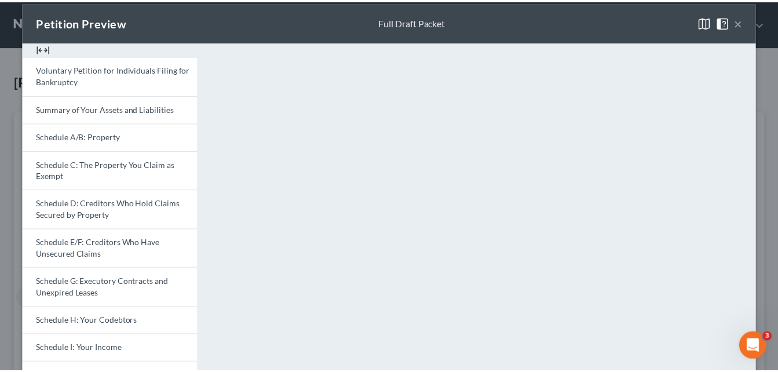
scroll to position [0, 0]
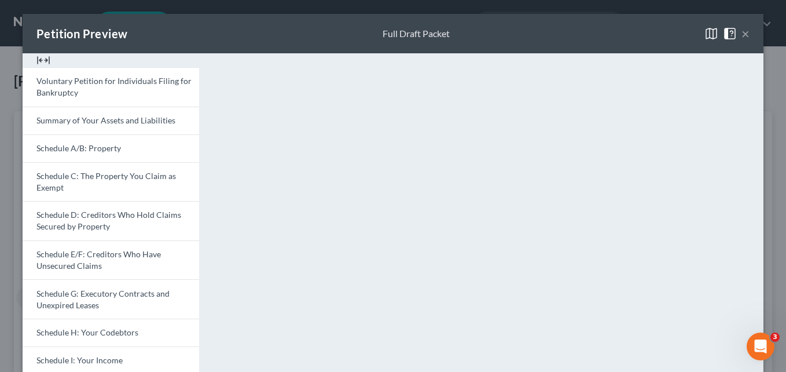
click at [742, 36] on button "×" at bounding box center [746, 34] width 8 height 14
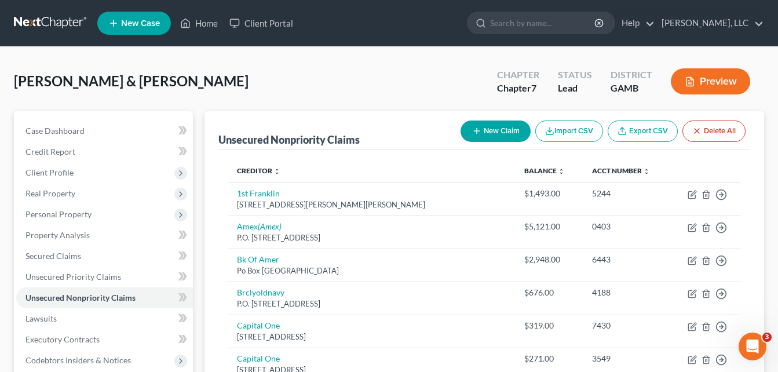
click at [200, 104] on div "[PERSON_NAME] & Makenzie Upgraded Chapter Chapter 7 Status Lead District [GEOGR…" at bounding box center [389, 86] width 750 height 50
click at [209, 25] on link "Home" at bounding box center [198, 23] width 49 height 21
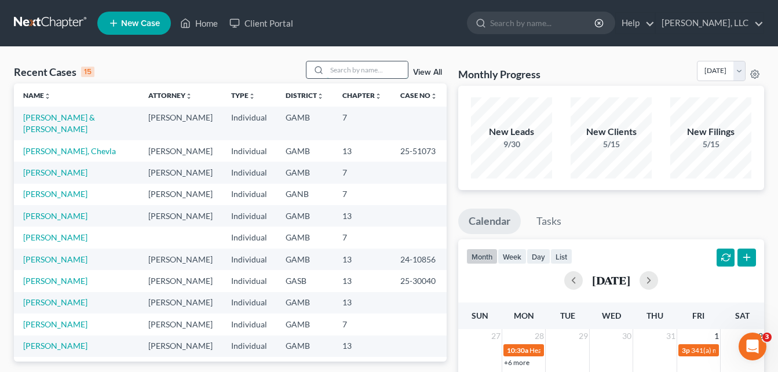
click at [343, 68] on input "search" at bounding box center [367, 69] width 81 height 17
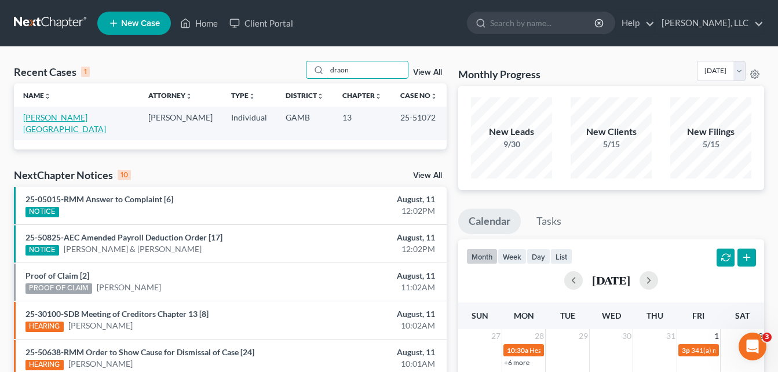
type input "draon"
click at [61, 122] on link "[PERSON_NAME][GEOGRAPHIC_DATA]" at bounding box center [64, 122] width 83 height 21
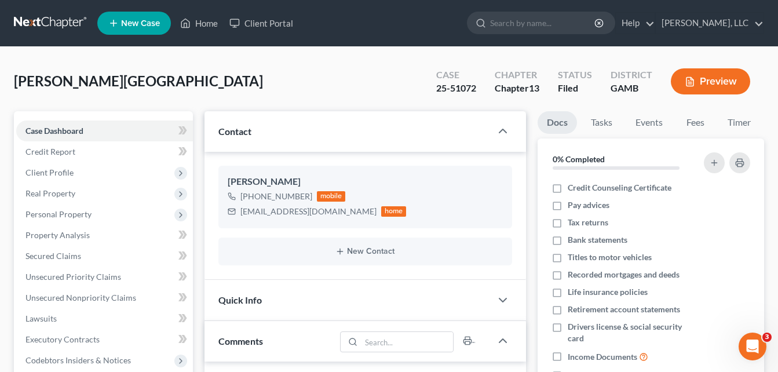
click at [199, 82] on div "[PERSON_NAME] Upgraded Case 25-51072 Chapter Chapter 13 Status Filed District […" at bounding box center [389, 86] width 750 height 50
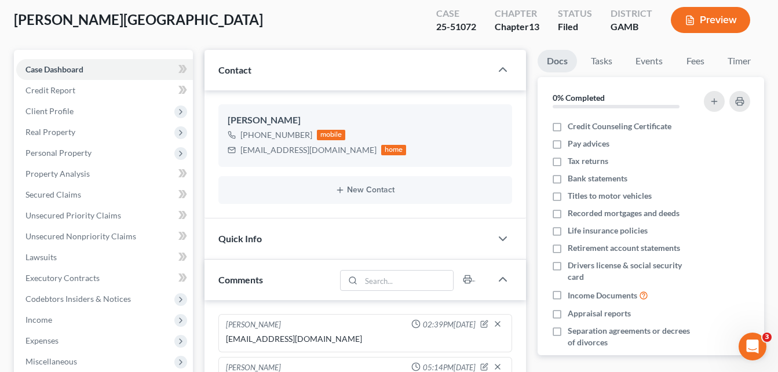
scroll to position [69, 0]
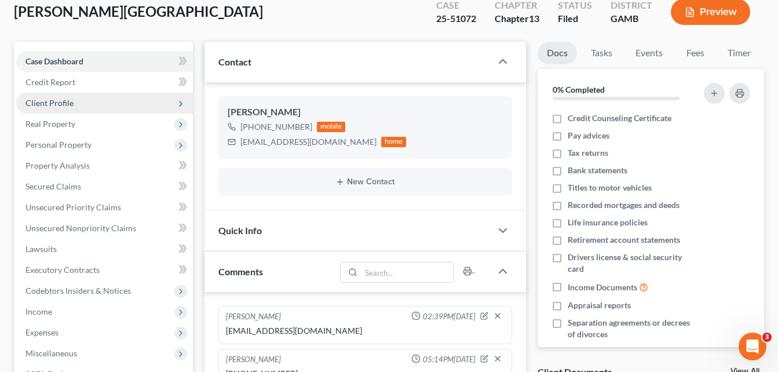
click at [57, 109] on span "Client Profile" at bounding box center [104, 103] width 177 height 21
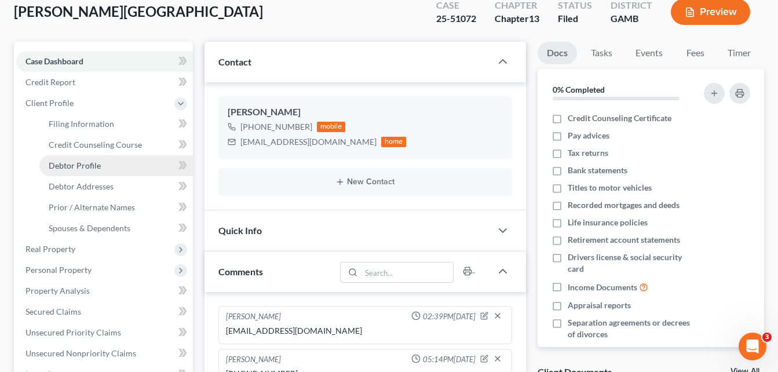
click at [71, 168] on span "Debtor Profile" at bounding box center [75, 165] width 52 height 10
select select "1"
select select "4"
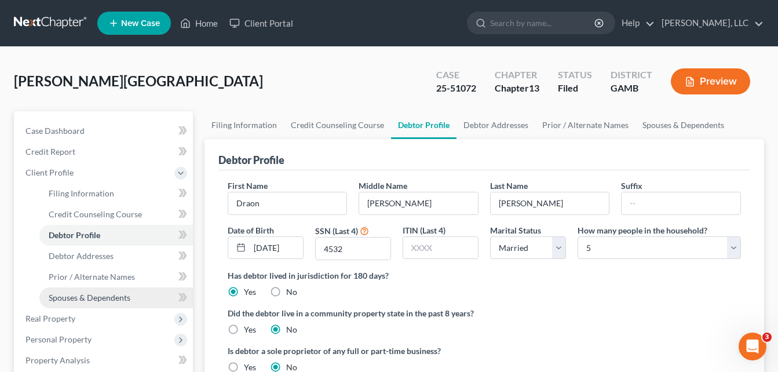
click at [126, 299] on span "Spouses & Dependents" at bounding box center [90, 297] width 82 height 10
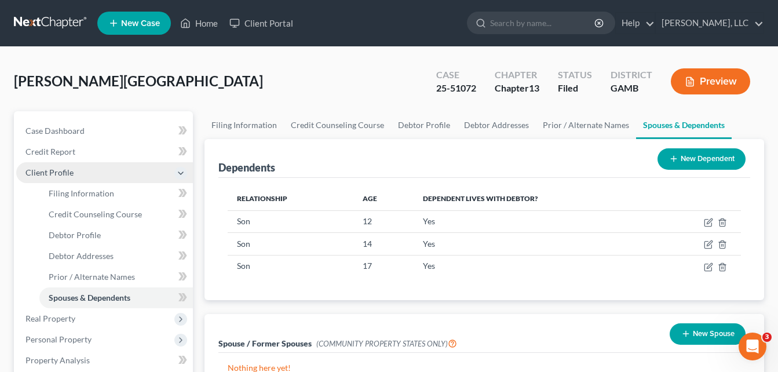
click at [55, 177] on span "Client Profile" at bounding box center [49, 172] width 48 height 10
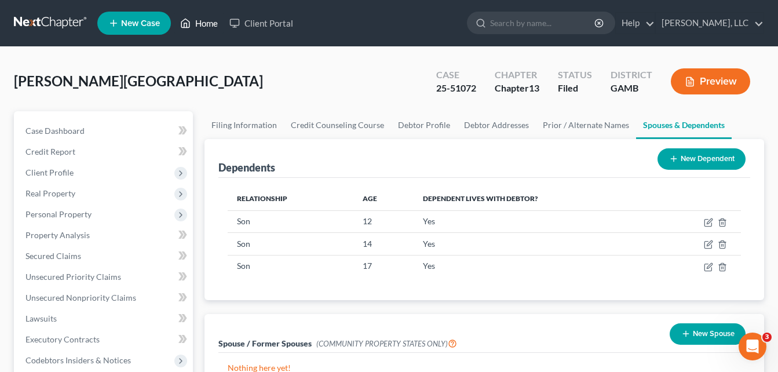
click at [206, 19] on link "Home" at bounding box center [198, 23] width 49 height 21
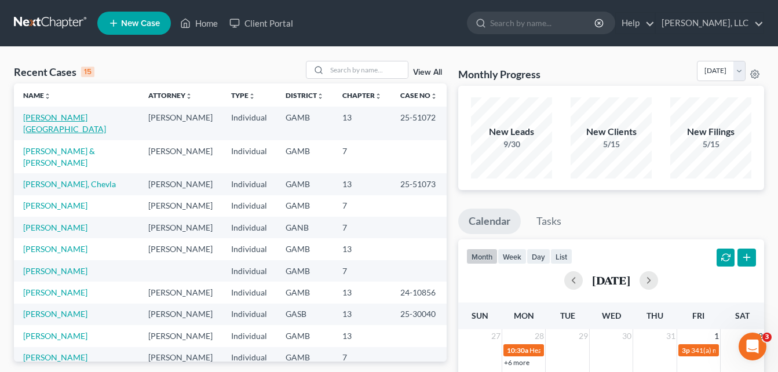
click at [71, 119] on link "[PERSON_NAME][GEOGRAPHIC_DATA]" at bounding box center [64, 122] width 83 height 21
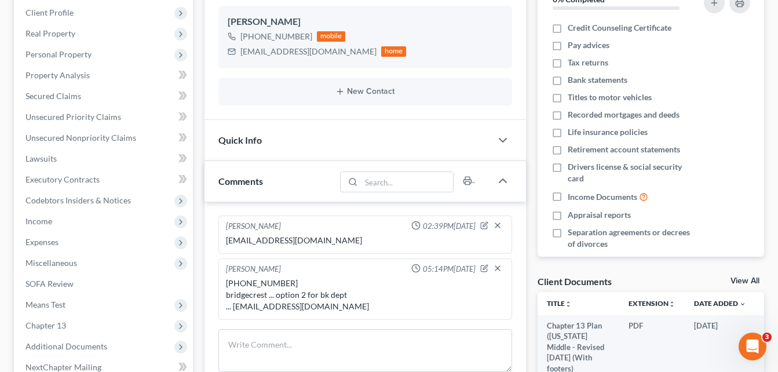
scroll to position [162, 0]
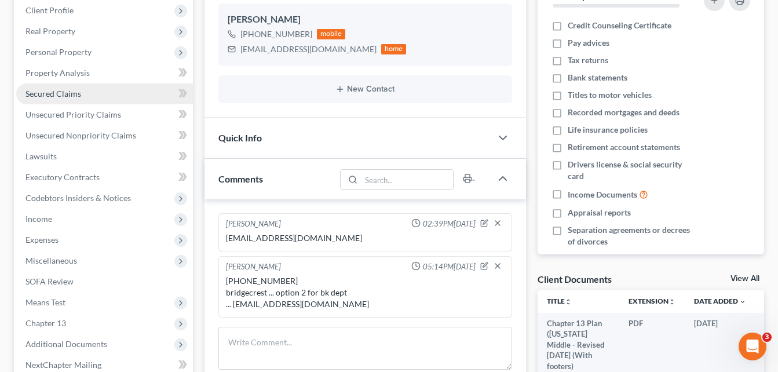
click at [35, 98] on link "Secured Claims" at bounding box center [104, 93] width 177 height 21
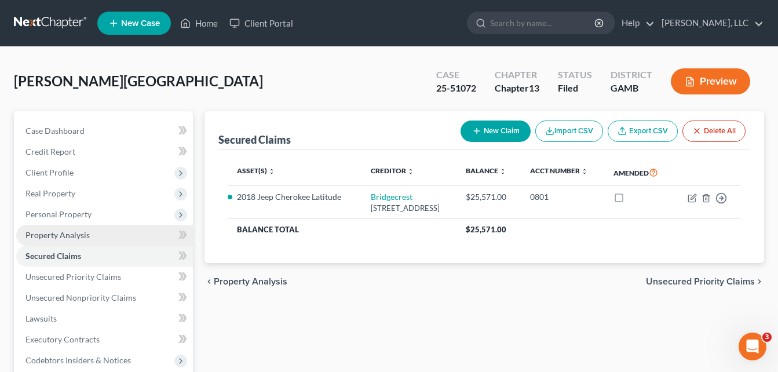
click at [61, 239] on span "Property Analysis" at bounding box center [57, 235] width 64 height 10
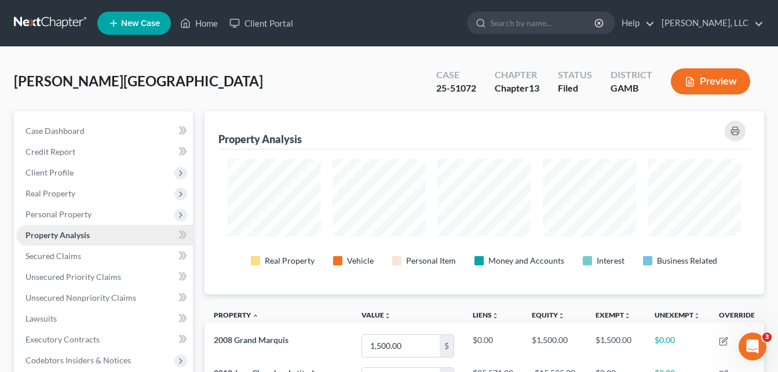
scroll to position [183, 560]
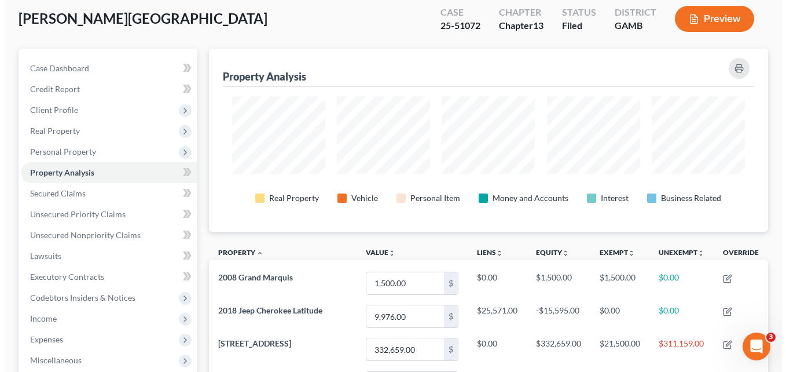
scroll to position [0, 0]
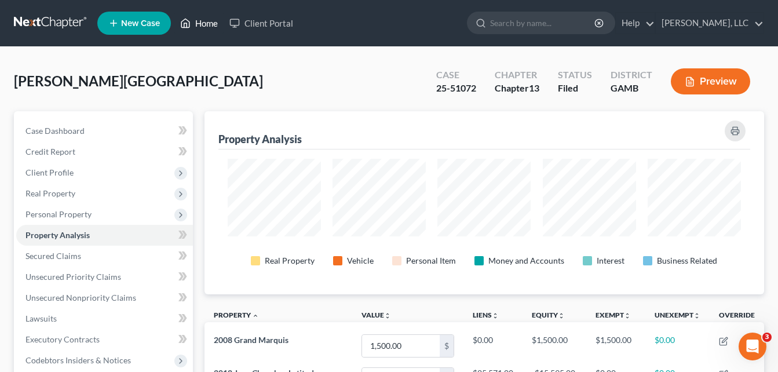
click at [207, 24] on link "Home" at bounding box center [198, 23] width 49 height 21
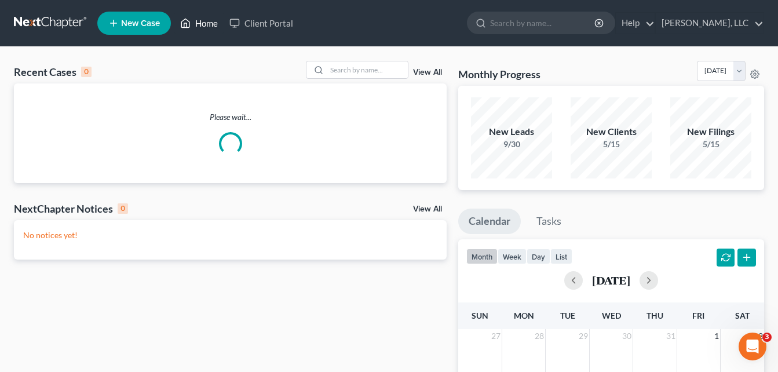
click at [207, 24] on link "Home" at bounding box center [198, 23] width 49 height 21
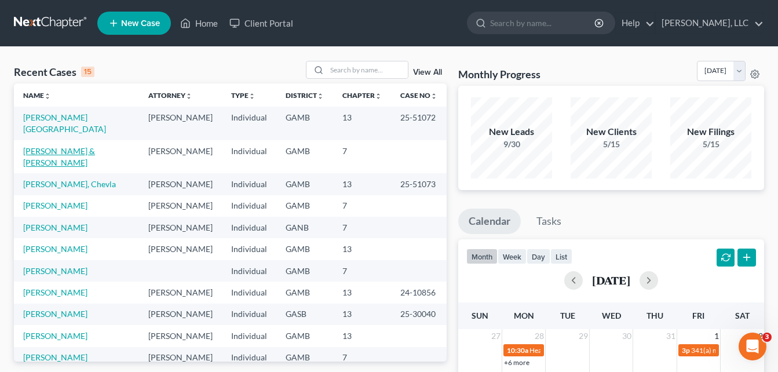
click at [45, 146] on link "[PERSON_NAME] & [PERSON_NAME]" at bounding box center [59, 156] width 72 height 21
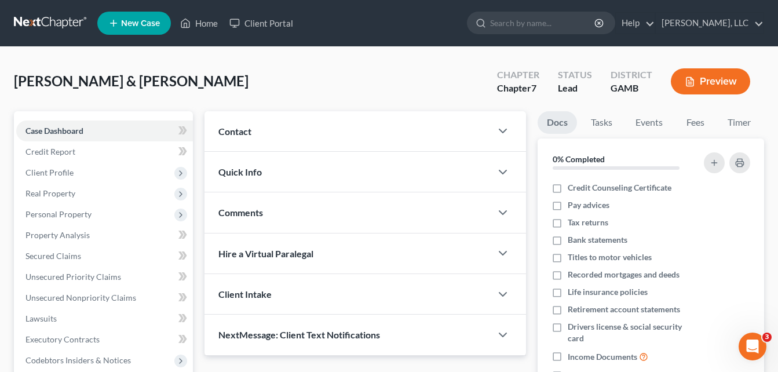
click at [704, 83] on button "Preview" at bounding box center [709, 81] width 79 height 26
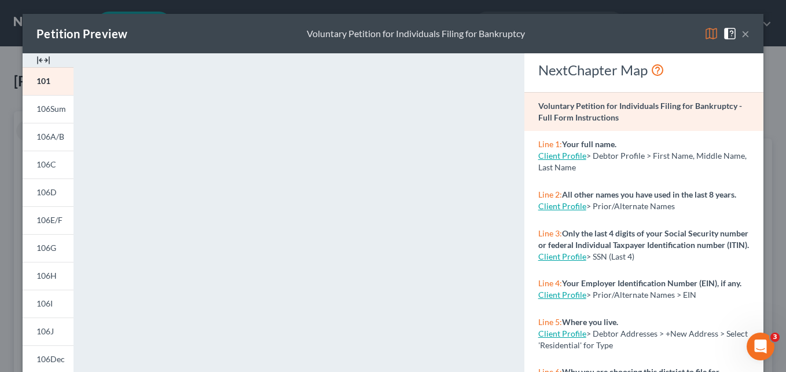
click at [38, 65] on img at bounding box center [43, 60] width 14 height 14
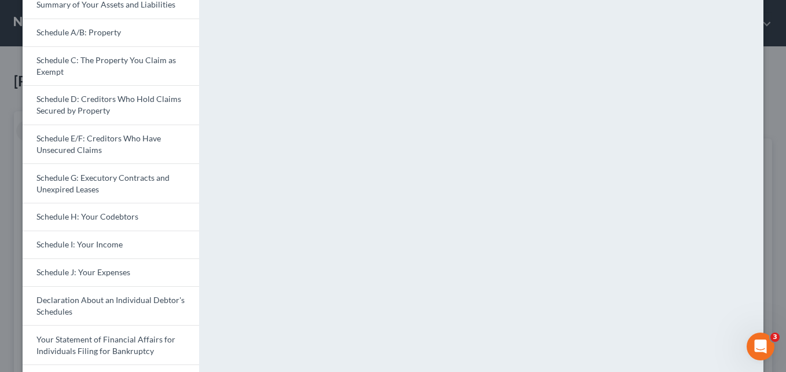
scroll to position [358, 0]
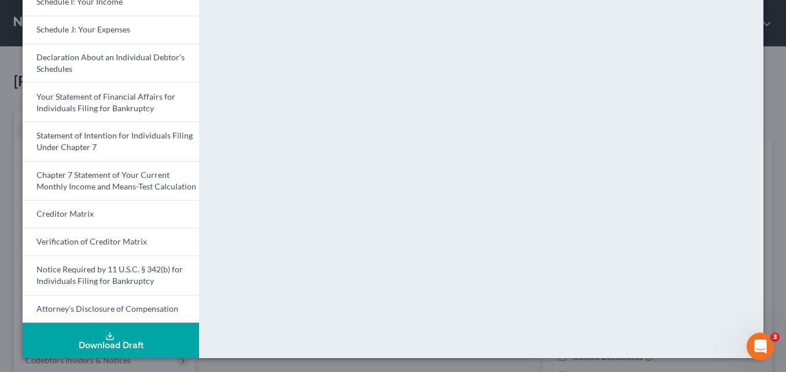
click at [120, 344] on div "Download Draft" at bounding box center [111, 344] width 158 height 9
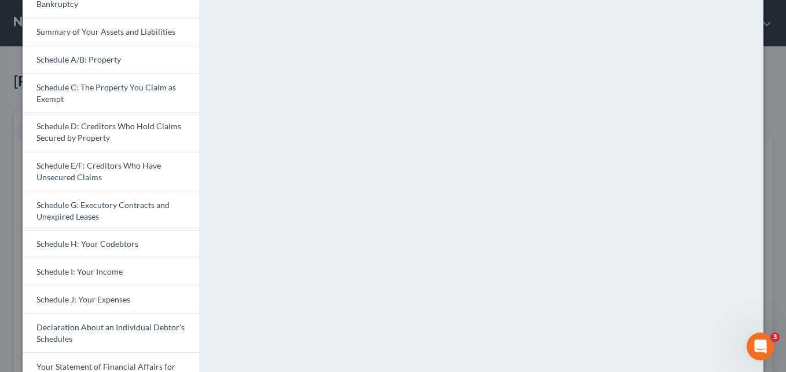
scroll to position [0, 0]
